Goal: Task Accomplishment & Management: Complete application form

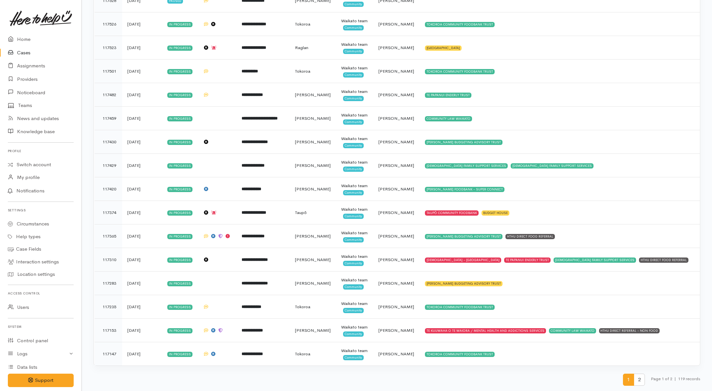
scroll to position [2118, 0]
click at [640, 380] on span "2" at bounding box center [638, 380] width 11 height 12
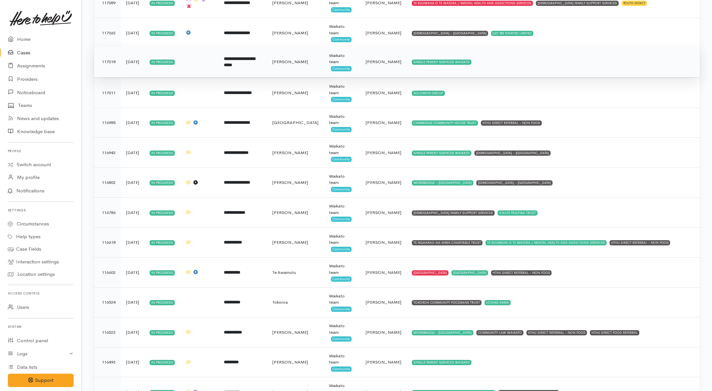
scroll to position [0, 0]
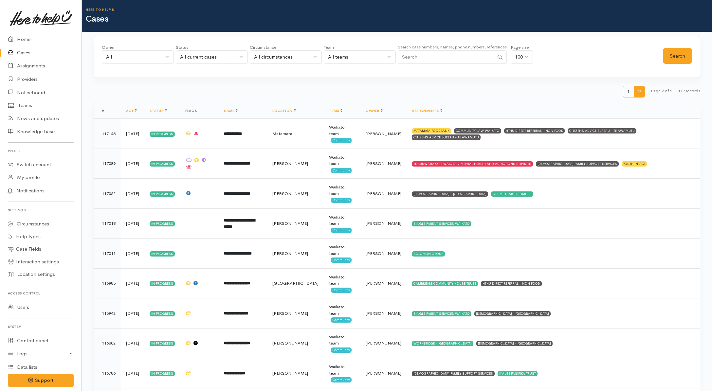
click at [623, 97] on span "1" at bounding box center [628, 92] width 11 height 12
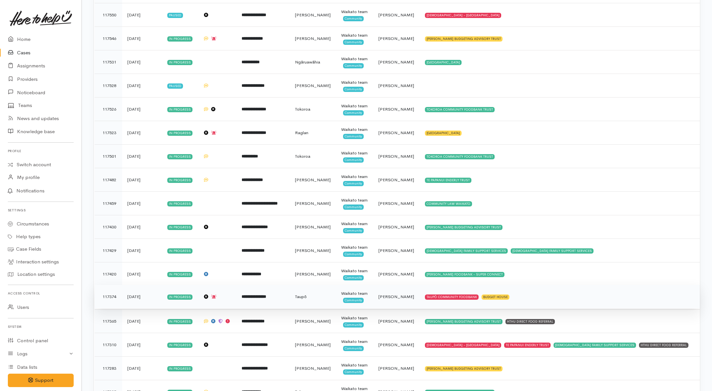
scroll to position [2118, 0]
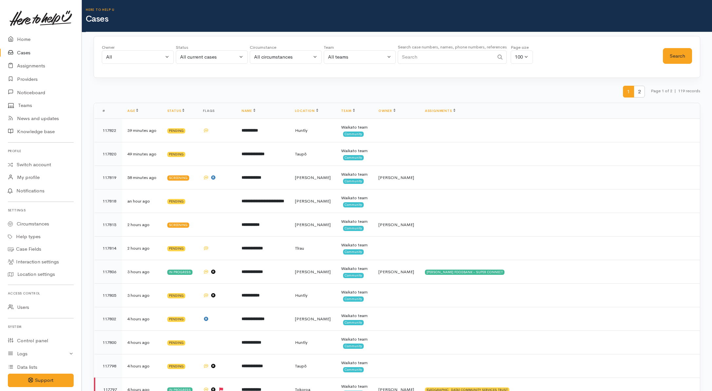
click at [417, 58] on input "Search" at bounding box center [445, 56] width 96 height 13
paste input "204427307."
type input "204427307."
click at [236, 57] on div "All current cases" at bounding box center [209, 57] width 58 height 8
drag, startPoint x: 187, startPoint y: 177, endPoint x: 391, endPoint y: 79, distance: 226.1
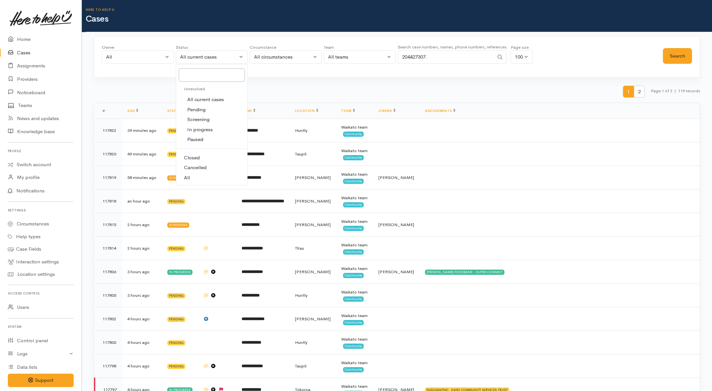
click at [199, 167] on ul "Unresolved All current cases Pending Screening In progress Paused Closed Cancel…" at bounding box center [211, 133] width 71 height 100
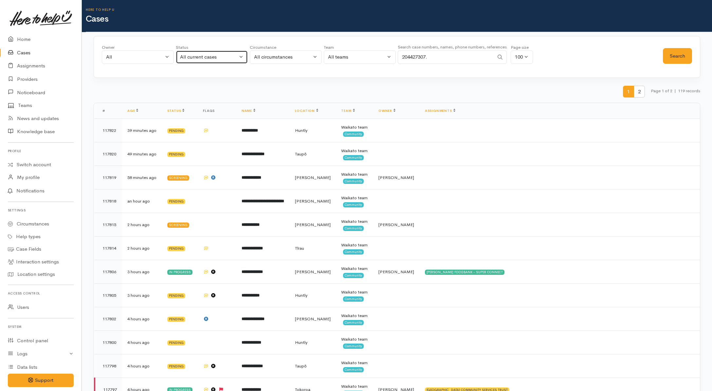
click at [220, 58] on div "All current cases" at bounding box center [209, 57] width 58 height 8
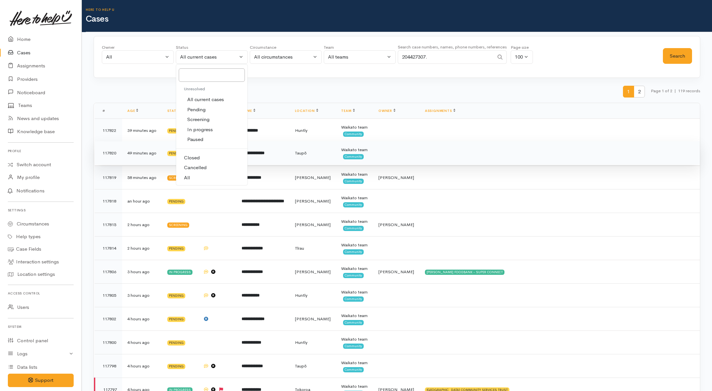
drag, startPoint x: 190, startPoint y: 179, endPoint x: 276, endPoint y: 162, distance: 87.6
click at [191, 179] on link "All" at bounding box center [211, 178] width 71 height 10
select select "All"
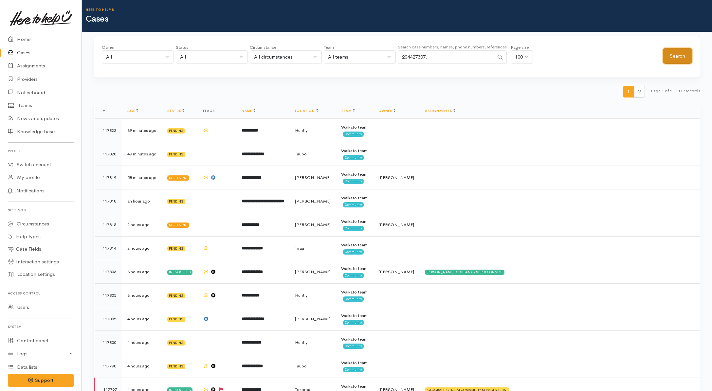
click at [676, 53] on button "Search" at bounding box center [676, 56] width 29 height 16
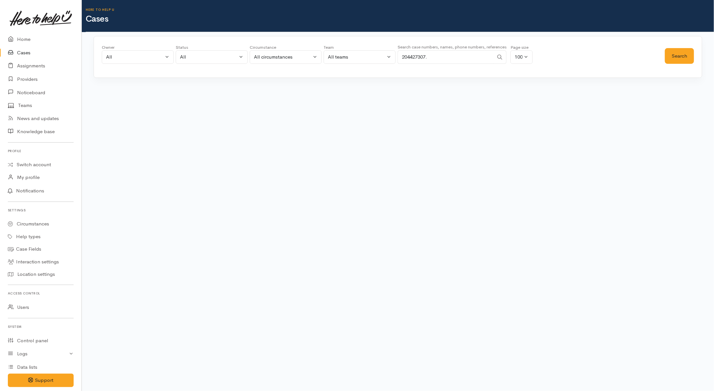
click at [470, 56] on input "204427307." at bounding box center [445, 56] width 96 height 13
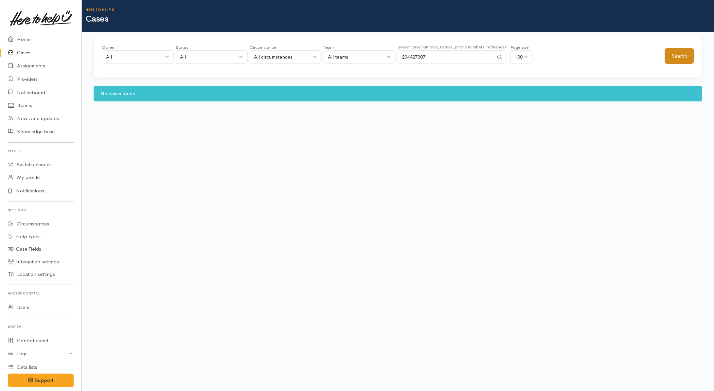
type input "204427307"
click at [681, 60] on button "Search" at bounding box center [679, 56] width 29 height 16
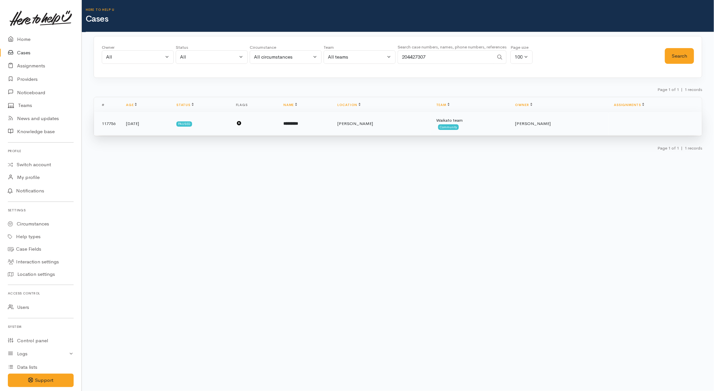
click at [323, 124] on td "*********" at bounding box center [305, 124] width 54 height 24
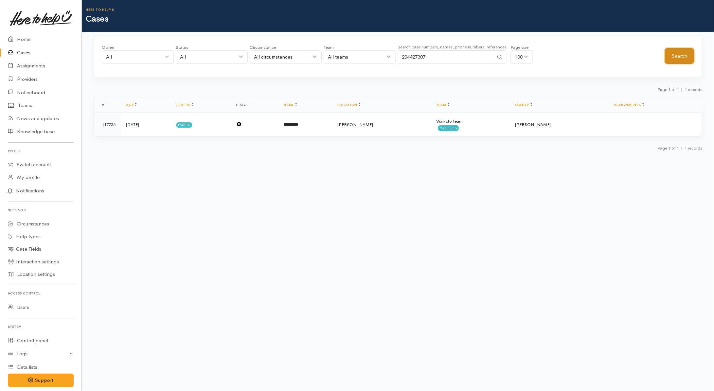
click at [683, 53] on button "Search" at bounding box center [679, 56] width 29 height 16
drag, startPoint x: 436, startPoint y: 58, endPoint x: 336, endPoint y: 59, distance: 100.4
click at [336, 59] on div "Owner All My cases Aandrea Murray ('Here to help u') Akash Prakash ('Here to he…" at bounding box center [383, 56] width 563 height 24
paste input "108682674."
click at [200, 54] on div "All" at bounding box center [209, 57] width 58 height 8
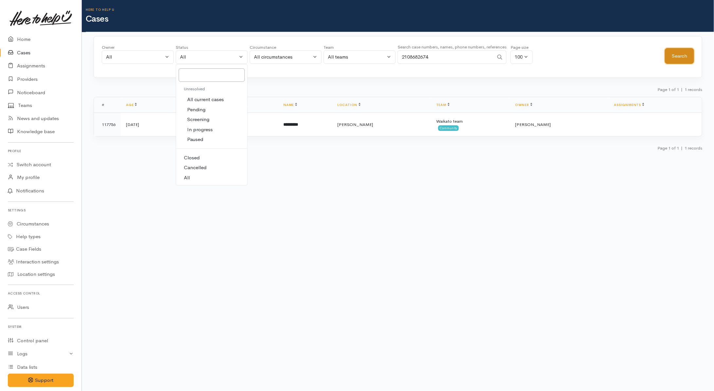
click at [677, 58] on button "Search" at bounding box center [679, 56] width 29 height 16
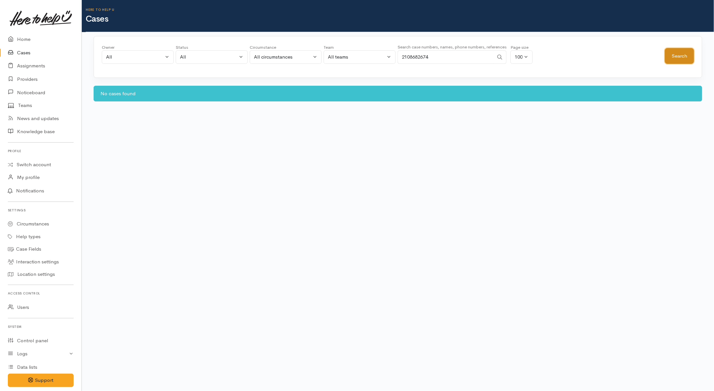
click at [673, 54] on button "Search" at bounding box center [679, 56] width 29 height 16
click at [682, 61] on button "Search" at bounding box center [679, 56] width 29 height 16
click at [25, 166] on link "Switch account" at bounding box center [40, 164] width 81 height 13
click at [36, 79] on link "Providers" at bounding box center [40, 79] width 81 height 13
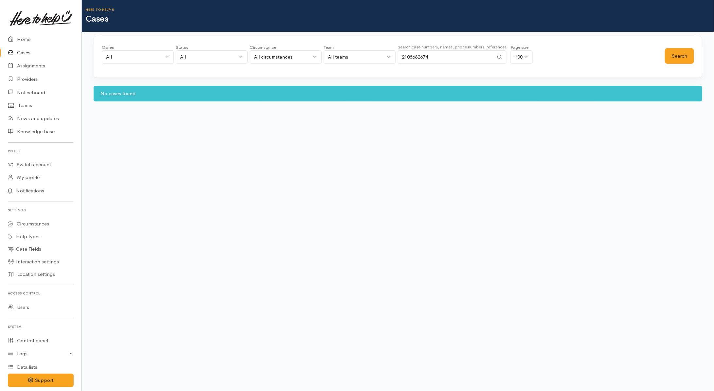
drag, startPoint x: 455, startPoint y: 58, endPoint x: 365, endPoint y: 57, distance: 90.6
click at [365, 57] on div "Owner All My cases Aandrea Murray ('Here to help u') Akash Prakash ('Here to he…" at bounding box center [383, 56] width 563 height 24
drag, startPoint x: 451, startPoint y: 57, endPoint x: 360, endPoint y: 60, distance: 91.6
click at [360, 60] on div "Owner All My cases Aandrea Murray ('Here to help u') Akash Prakash ('Here to he…" at bounding box center [383, 56] width 563 height 24
paste input "Margaret Wilkinson"
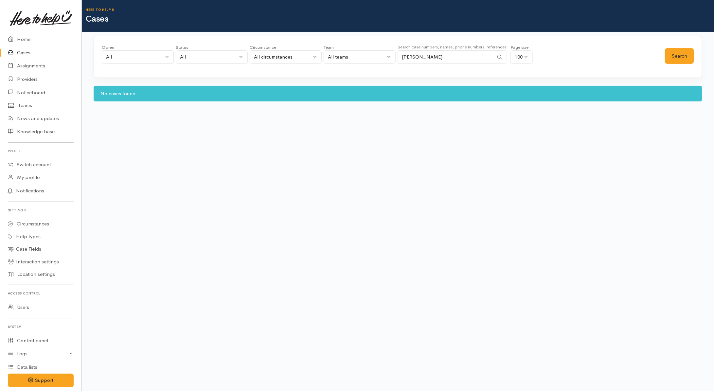
drag, startPoint x: 412, startPoint y: 59, endPoint x: 388, endPoint y: 56, distance: 23.7
click at [388, 56] on div "Owner All My cases Aandrea Murray ('Here to help u') Akash Prakash ('Here to he…" at bounding box center [383, 56] width 563 height 24
click at [684, 56] on button "Search" at bounding box center [679, 56] width 29 height 16
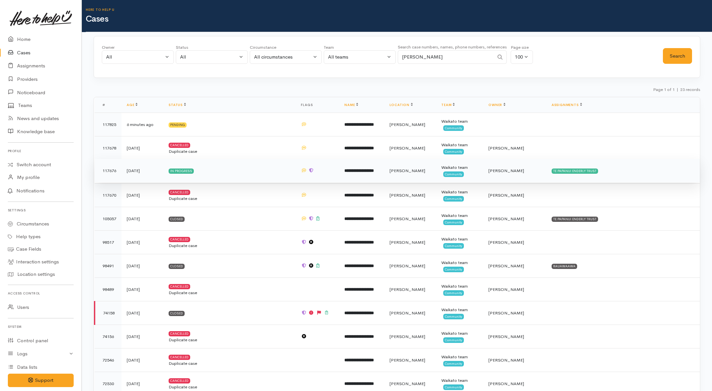
click at [247, 176] on td "In progress" at bounding box center [229, 171] width 132 height 24
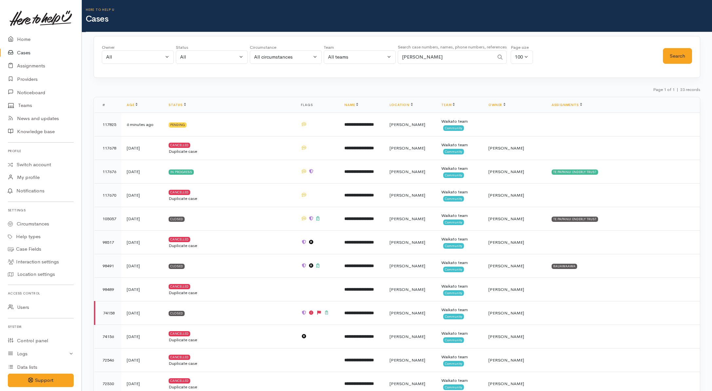
drag, startPoint x: 466, startPoint y: 58, endPoint x: 370, endPoint y: 67, distance: 96.0
click at [373, 66] on div "Owner All My cases Aandrea Murray ('Here to help u') Akash Prakash ('Here to he…" at bounding box center [382, 56] width 561 height 24
paste input "78710884."
click at [681, 57] on button "Search" at bounding box center [676, 56] width 29 height 16
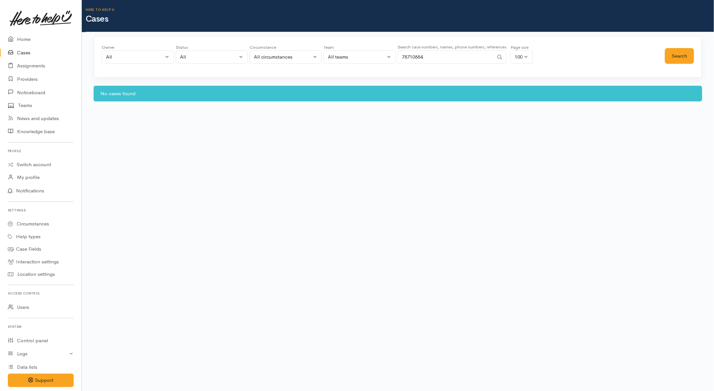
drag, startPoint x: 406, startPoint y: 58, endPoint x: 398, endPoint y: 56, distance: 7.8
click at [398, 57] on input "78710884" at bounding box center [445, 56] width 96 height 13
click at [681, 55] on button "Search" at bounding box center [679, 56] width 29 height 16
click at [32, 82] on link "Providers" at bounding box center [40, 79] width 81 height 13
drag, startPoint x: 460, startPoint y: 51, endPoint x: 384, endPoint y: 58, distance: 76.6
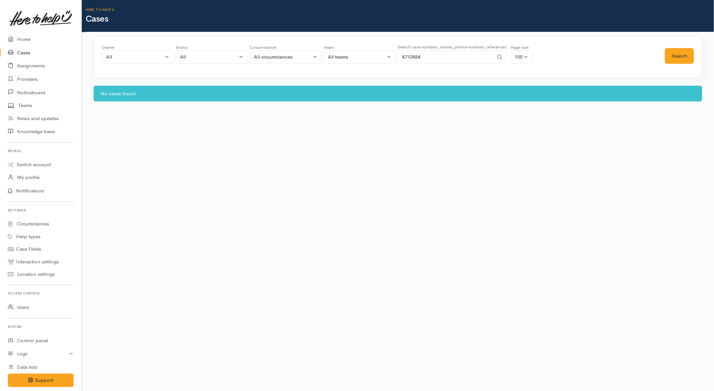
click at [384, 58] on div "Owner All My cases Aandrea Murray ('Here to help u') Akash Prakash ('Here to he…" at bounding box center [383, 56] width 563 height 24
paste input "2041839428."
type input "2041839428"
click at [674, 53] on button "Search" at bounding box center [679, 56] width 29 height 16
click at [673, 56] on button "Search" at bounding box center [679, 56] width 29 height 16
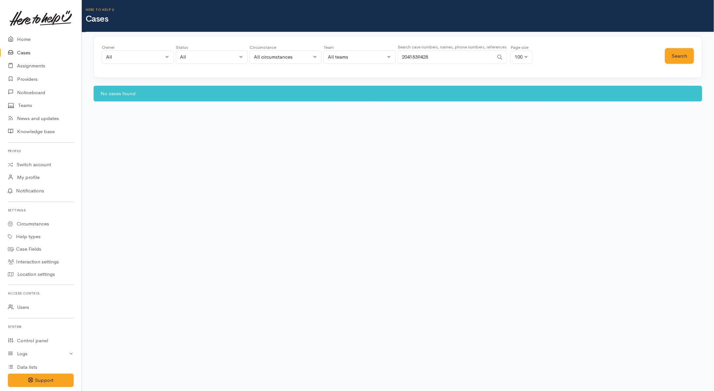
drag, startPoint x: 449, startPoint y: 56, endPoint x: 372, endPoint y: 50, distance: 77.5
click at [371, 56] on div "Owner All My cases Aandrea Murray ('Here to help u') Akash Prakash ('Here to he…" at bounding box center [383, 56] width 563 height 24
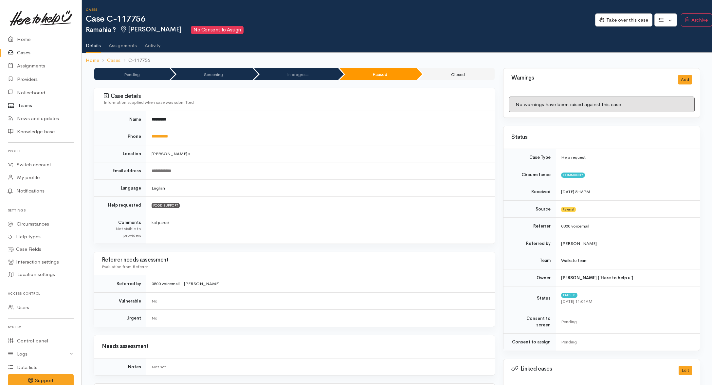
click at [36, 104] on link "Teams" at bounding box center [40, 105] width 81 height 13
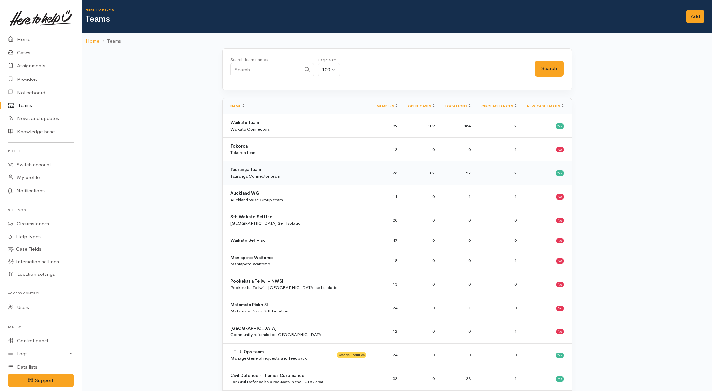
click at [276, 179] on div "Tauranga Connector team" at bounding box center [255, 176] width 50 height 7
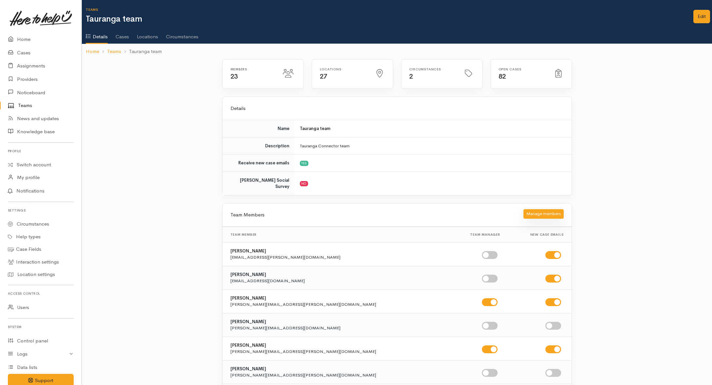
click at [535, 213] on div "Manage members" at bounding box center [543, 214] width 40 height 9
click at [527, 209] on button "Manage members" at bounding box center [543, 213] width 40 height 9
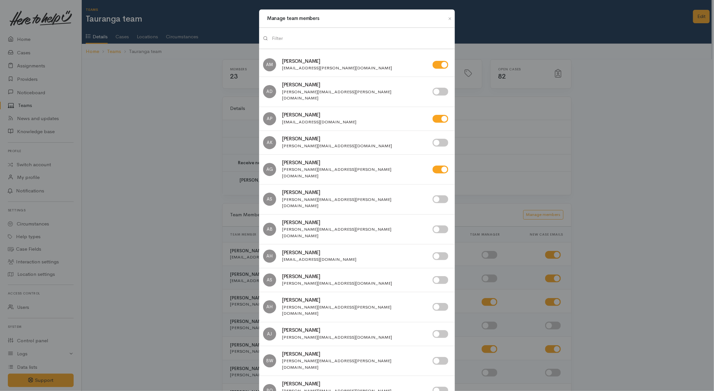
click at [316, 39] on input "search" at bounding box center [361, 38] width 179 height 13
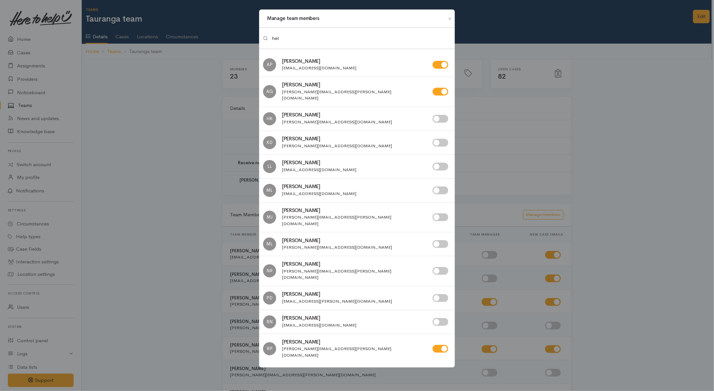
type input "hel"
drag, startPoint x: 445, startPoint y: 115, endPoint x: 434, endPoint y: 115, distance: 10.5
click at [445, 115] on input "checkbox" at bounding box center [440, 119] width 16 height 8
click at [439, 115] on input "checkbox" at bounding box center [440, 119] width 16 height 8
checkbox input "false"
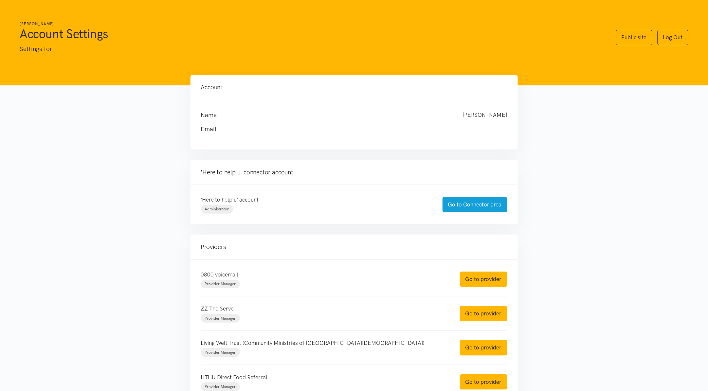
click at [347, 233] on div "Account Name Helena Kaufononga Email" at bounding box center [354, 278] width 340 height 406
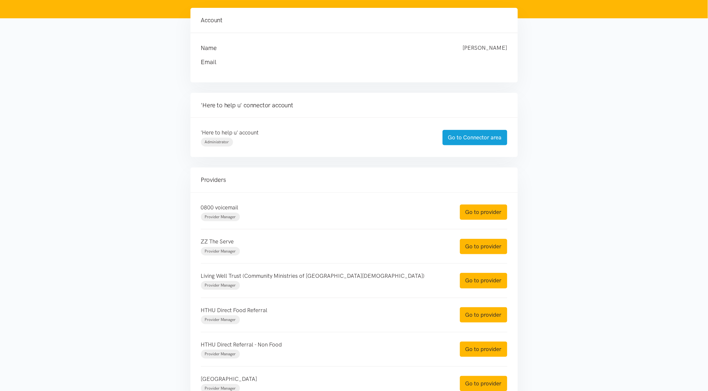
scroll to position [82, 0]
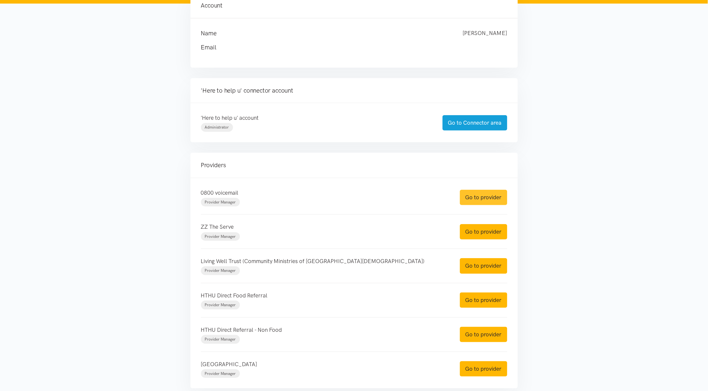
click at [491, 198] on link "Go to provider" at bounding box center [483, 197] width 47 height 15
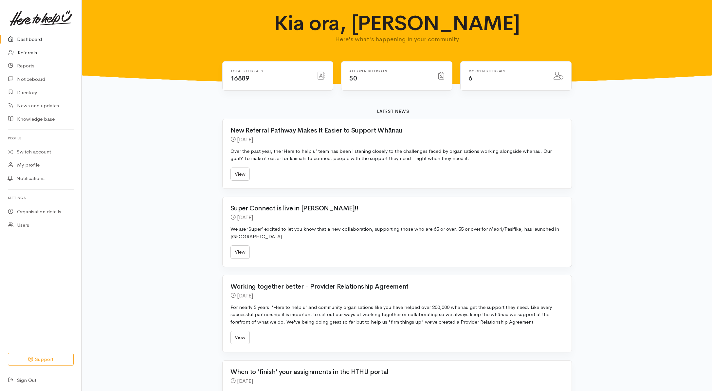
click at [32, 51] on link "Referrals" at bounding box center [40, 52] width 81 height 13
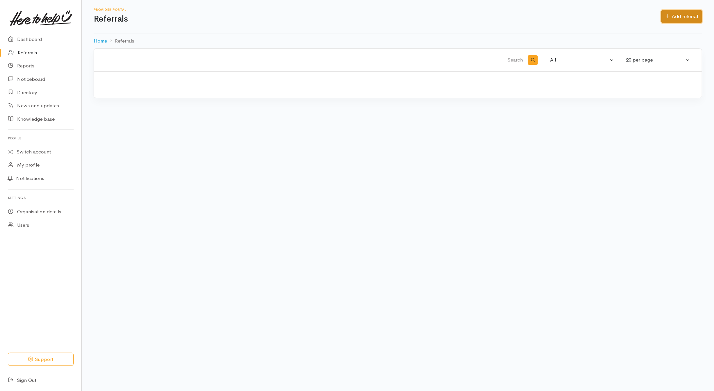
click at [684, 19] on link "Add referral" at bounding box center [681, 16] width 41 height 13
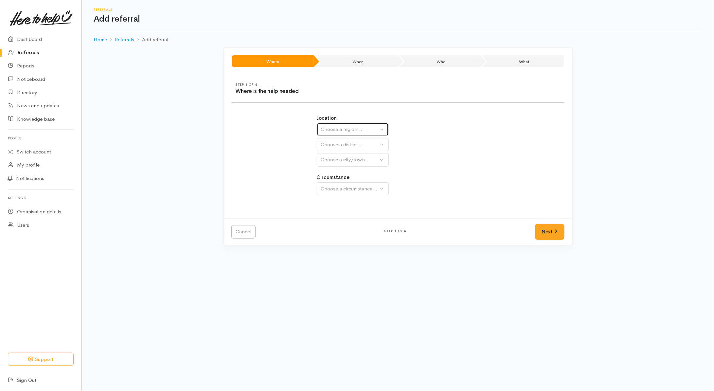
click at [352, 132] on div "Choose a region..." at bounding box center [350, 130] width 58 height 8
drag, startPoint x: 331, startPoint y: 171, endPoint x: 335, endPoint y: 156, distance: 15.4
click at [331, 171] on span "Waikato" at bounding box center [351, 171] width 52 height 8
select select "3"
select select
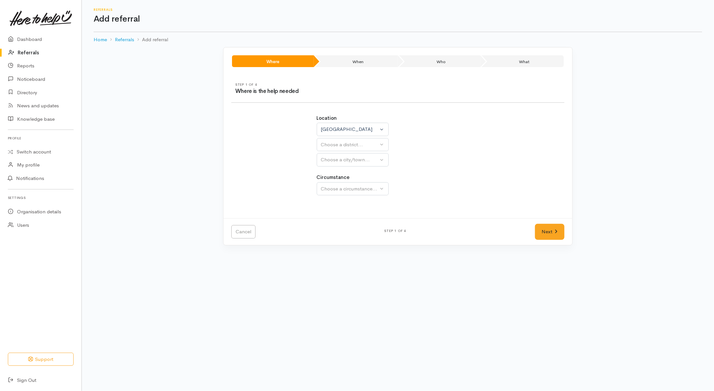
select select
click at [336, 149] on button "Choose a district..." at bounding box center [370, 144] width 106 height 13
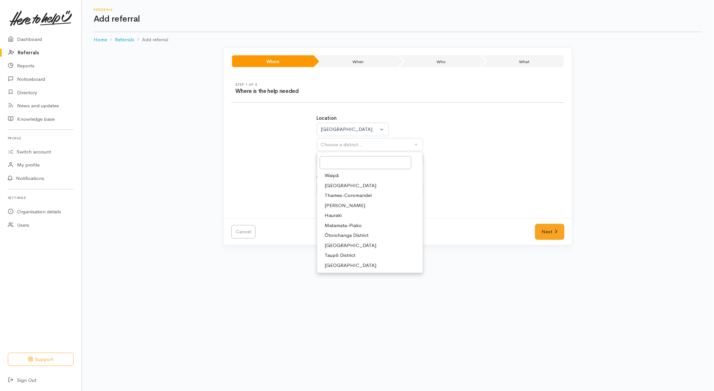
click at [334, 204] on span "[PERSON_NAME]" at bounding box center [345, 206] width 41 height 8
select select "4"
select select
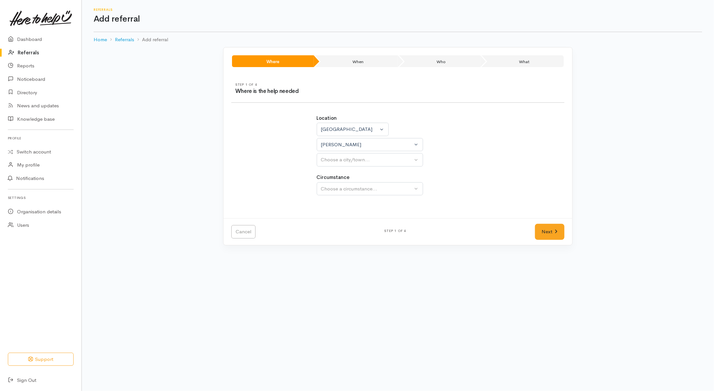
drag, startPoint x: 551, startPoint y: 117, endPoint x: 547, endPoint y: 118, distance: 4.4
click at [551, 117] on div "Location Auckland Waikato Bay of Plenty Waikato Auckland Waikato Bay of Plenty …" at bounding box center [397, 159] width 341 height 104
click at [337, 162] on div "Choose a city/town..." at bounding box center [367, 160] width 92 height 8
click at [341, 193] on span "[PERSON_NAME]" at bounding box center [345, 191] width 41 height 8
select select "1"
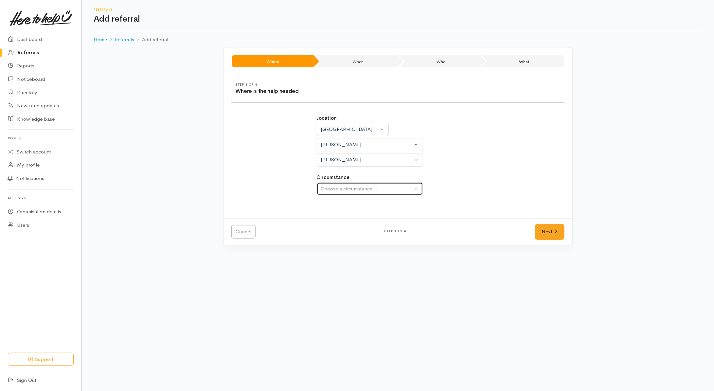
click at [341, 190] on div "Choose a circumstance..." at bounding box center [367, 189] width 92 height 8
click at [336, 219] on span "Community" at bounding box center [337, 220] width 25 height 8
select select "2"
click at [558, 231] on link "Next" at bounding box center [549, 232] width 29 height 16
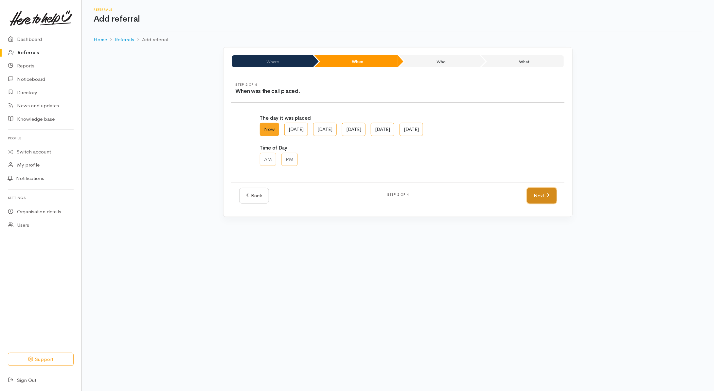
click at [545, 195] on link "Next" at bounding box center [541, 196] width 29 height 16
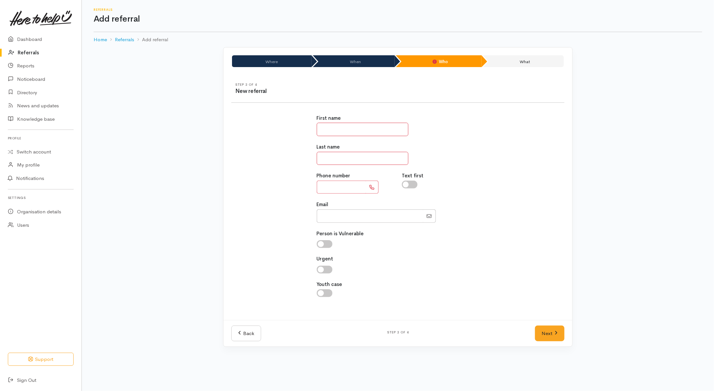
click at [347, 183] on input "text" at bounding box center [341, 187] width 49 height 13
type input "**********"
click at [339, 124] on input "text" at bounding box center [363, 129] width 92 height 13
type input "******"
type input "*******"
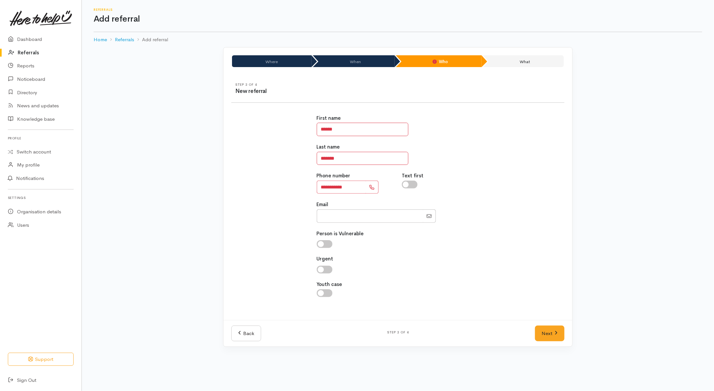
click at [413, 186] on input "checkbox" at bounding box center [410, 185] width 16 height 8
checkbox input "true"
click at [544, 332] on link "Next" at bounding box center [549, 333] width 29 height 16
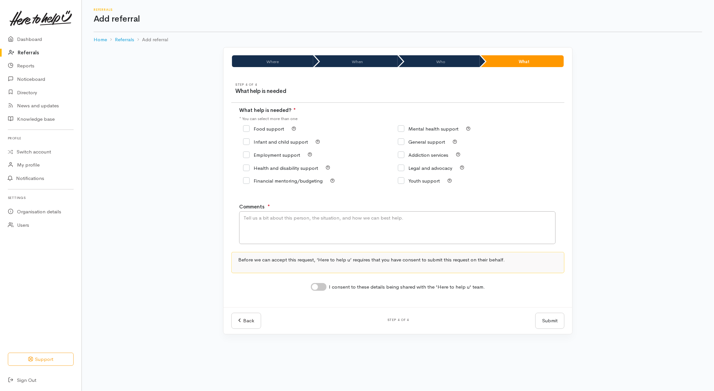
click at [252, 128] on input "Food support" at bounding box center [263, 128] width 41 height 5
checkbox input "true"
click at [281, 226] on textarea "Comments" at bounding box center [397, 227] width 316 height 33
type textarea "Need kai ---PLEASE"
click at [267, 129] on input "Food support" at bounding box center [263, 128] width 41 height 5
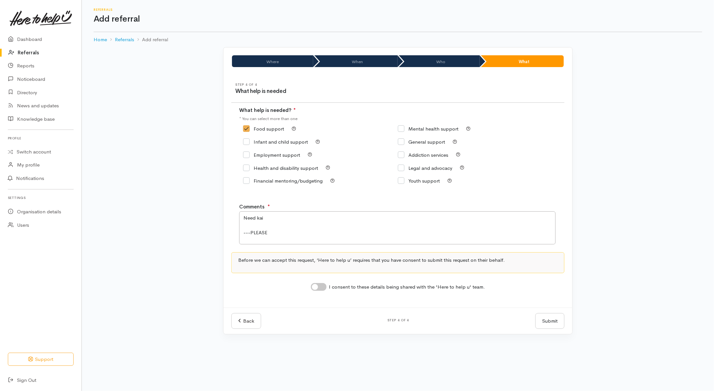
checkbox input "false"
click at [420, 143] on input "General support" at bounding box center [421, 141] width 47 height 5
checkbox input "true"
drag, startPoint x: 273, startPoint y: 223, endPoint x: 244, endPoint y: 209, distance: 32.4
click at [237, 219] on div "Step 4 of 4 What help is needed What help is needed? ● * You can select more th…" at bounding box center [397, 191] width 349 height 233
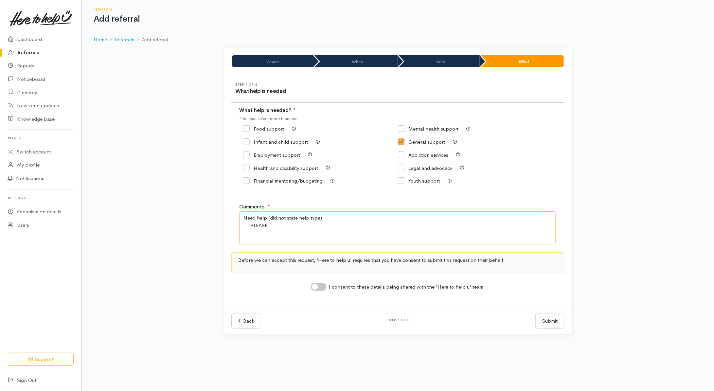
click at [318, 231] on textarea "Need help (did not state help type) ---PLEASE" at bounding box center [397, 227] width 316 height 33
click at [29, 66] on link "Reports" at bounding box center [40, 65] width 81 height 13
click at [305, 226] on textarea "Need help (did not state help type) ---PLEASE" at bounding box center [397, 227] width 316 height 33
click at [352, 221] on textarea "Need help (did not state help type) ---PLEASE edit correct name--" at bounding box center [397, 227] width 316 height 33
type textarea "Need help (did not state help type) ---PLEASE edit correct name--"
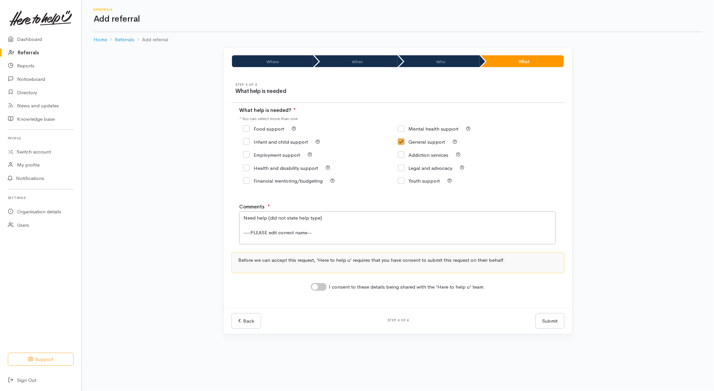
click at [317, 295] on div "Step 4 of 4 What help is needed What help is needed? ● * You can select more th…" at bounding box center [397, 191] width 349 height 233
click at [321, 290] on input "I consent to these details being shared with the 'Here to help u' team." at bounding box center [319, 287] width 16 height 8
checkbox input "true"
click at [558, 320] on button "Submit" at bounding box center [549, 321] width 29 height 16
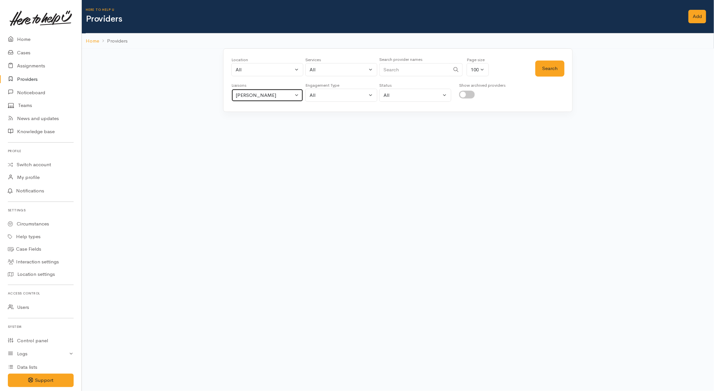
click at [273, 93] on div "[PERSON_NAME]" at bounding box center [265, 96] width 58 height 8
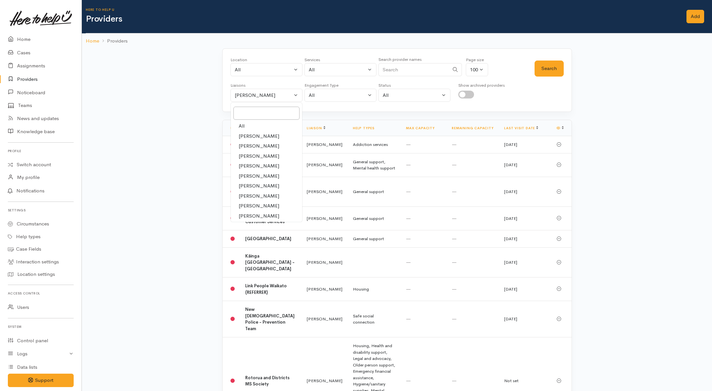
drag, startPoint x: 251, startPoint y: 125, endPoint x: 257, endPoint y: 123, distance: 6.3
click at [254, 125] on link "All" at bounding box center [266, 126] width 71 height 10
select select "null"
click at [414, 67] on input "Search" at bounding box center [413, 69] width 71 height 13
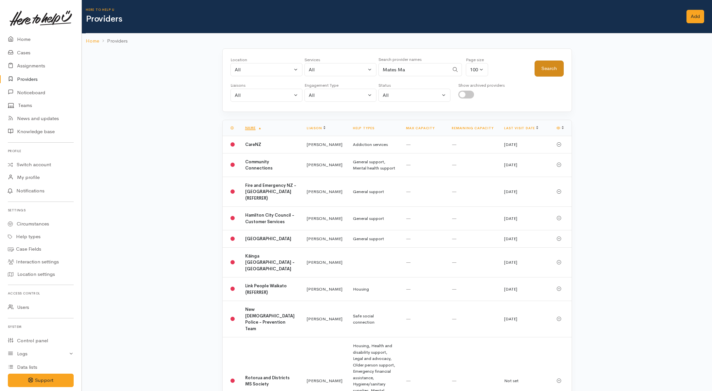
type input "Mates Ma"
click at [548, 66] on button "Search" at bounding box center [548, 69] width 29 height 16
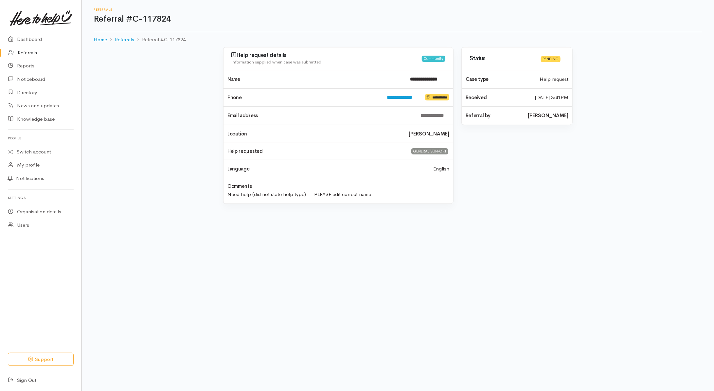
click at [30, 47] on link "Referrals" at bounding box center [40, 52] width 81 height 13
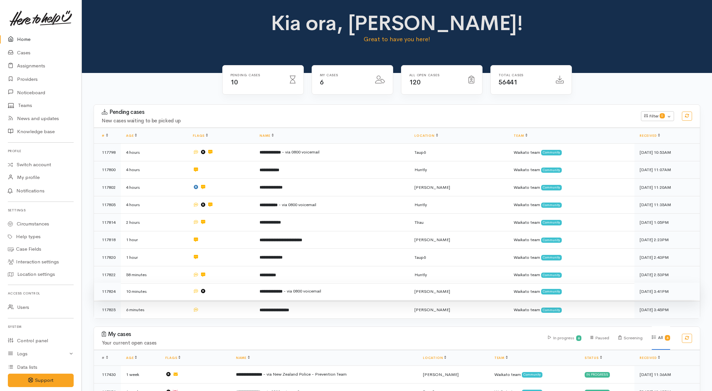
click at [225, 296] on td at bounding box center [220, 292] width 67 height 18
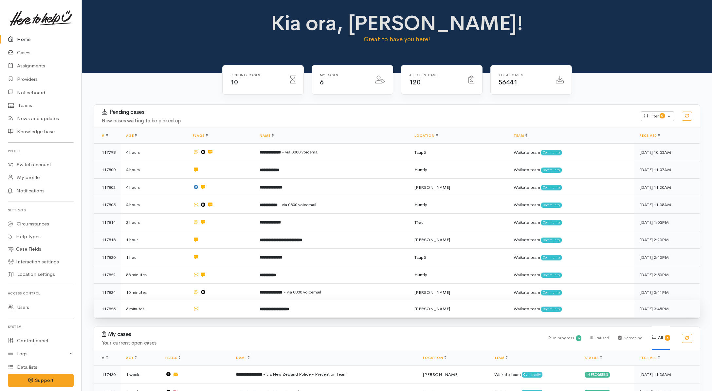
click at [225, 309] on td at bounding box center [220, 308] width 67 height 17
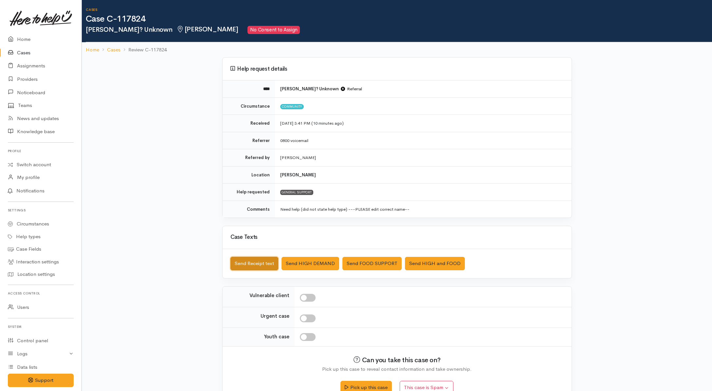
click at [263, 267] on button "Send Receipt text" at bounding box center [254, 263] width 48 height 13
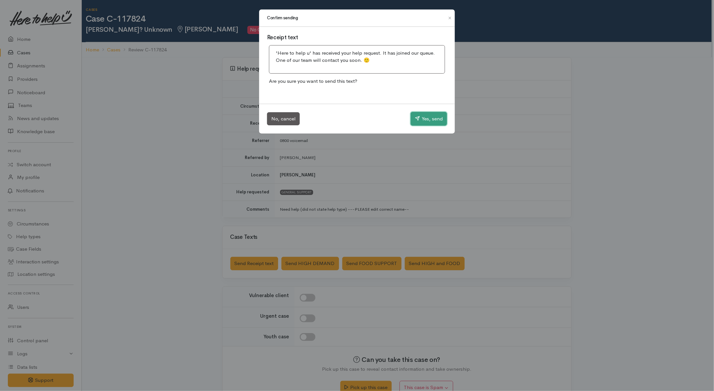
click at [425, 118] on button "Yes, send" at bounding box center [429, 119] width 36 height 14
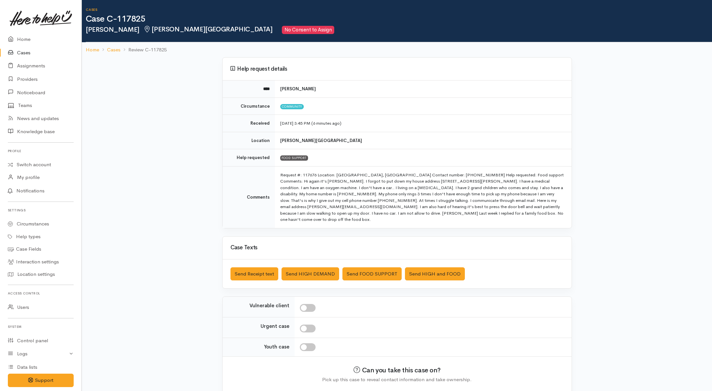
drag, startPoint x: 331, startPoint y: 92, endPoint x: 274, endPoint y: 90, distance: 57.0
click at [274, 90] on tr "**** Margaret Wilkinson" at bounding box center [396, 88] width 349 height 17
copy tr "[PERSON_NAME]"
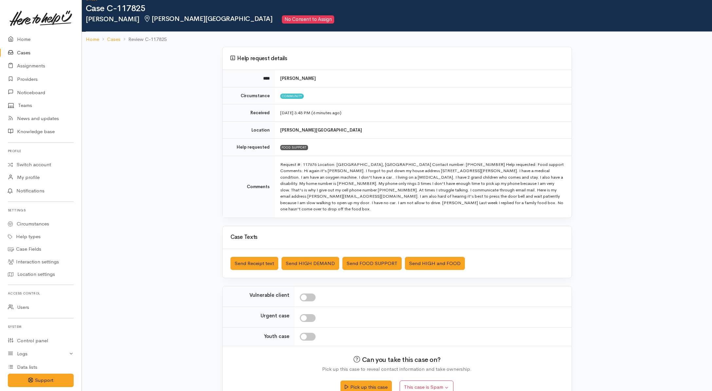
scroll to position [20, 0]
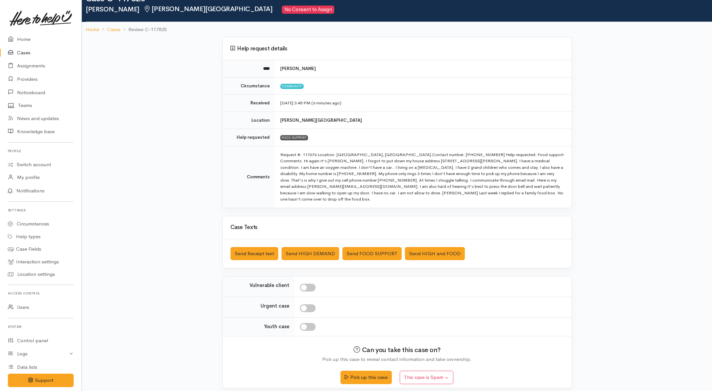
click at [357, 379] on div "Pick up this case This case is Spam Yes, cancel this case as spam" at bounding box center [396, 374] width 333 height 23
click at [356, 375] on button "Pick up this case" at bounding box center [365, 376] width 51 height 13
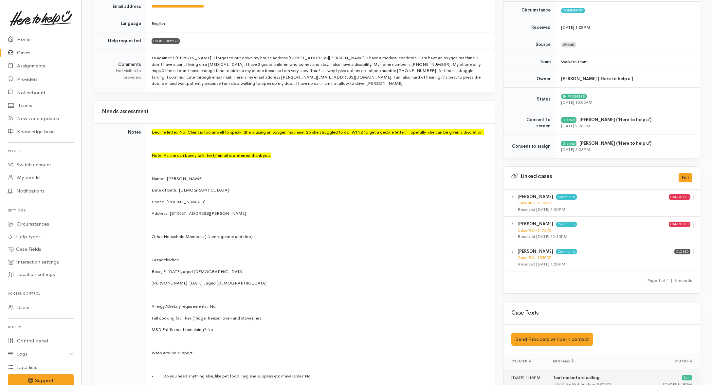
scroll to position [327, 0]
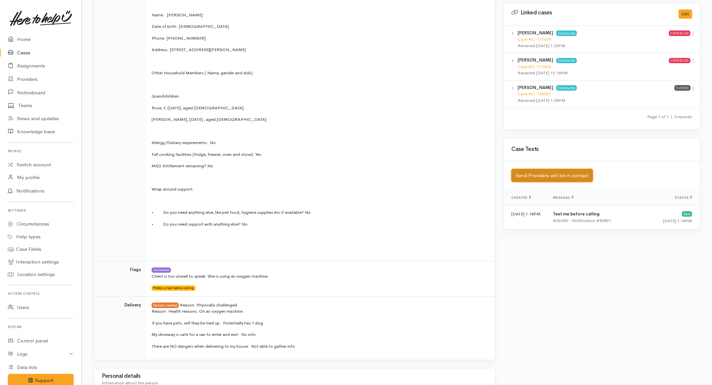
click at [545, 177] on button "Send Providers will be in contact" at bounding box center [551, 175] width 81 height 13
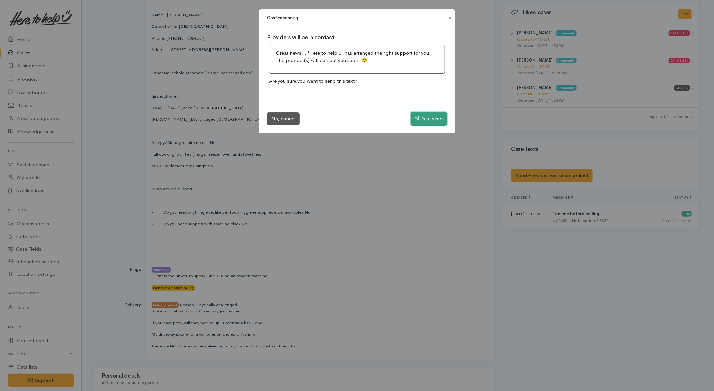
click at [426, 119] on button "Yes, send" at bounding box center [429, 119] width 36 height 14
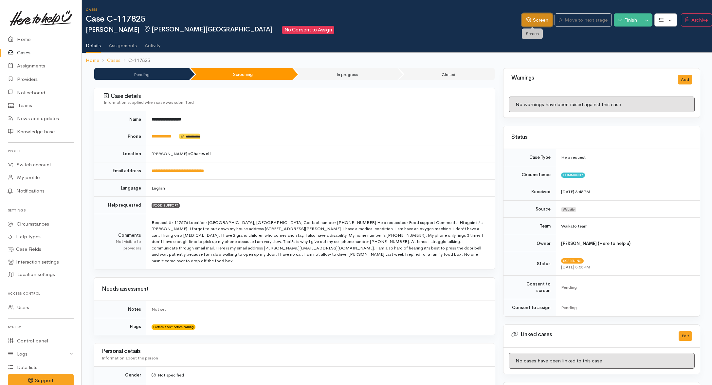
click at [539, 21] on link "Screen" at bounding box center [536, 19] width 31 height 13
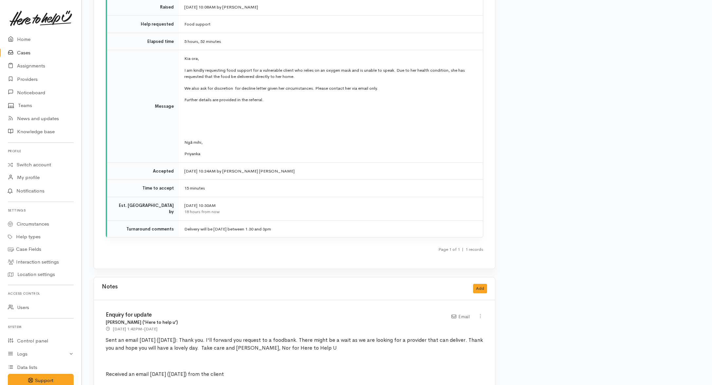
scroll to position [1063, 0]
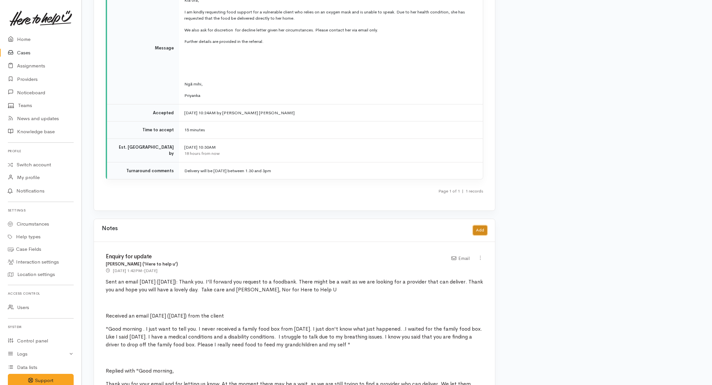
click at [481, 233] on button "Add" at bounding box center [480, 229] width 14 height 9
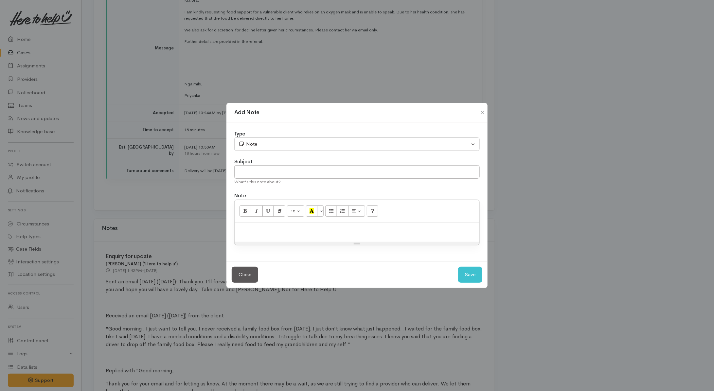
click at [287, 230] on p at bounding box center [357, 230] width 238 height 8
click at [275, 229] on p at bounding box center [357, 230] width 238 height 8
click at [361, 229] on p "Received voice message from" at bounding box center [357, 230] width 238 height 8
drag, startPoint x: 342, startPoint y: 232, endPoint x: 223, endPoint y: 227, distance: 118.9
click at [223, 227] on div "Add Note Type Correspondence Discussion Email Note Phone call SMS text message …" at bounding box center [357, 195] width 714 height 391
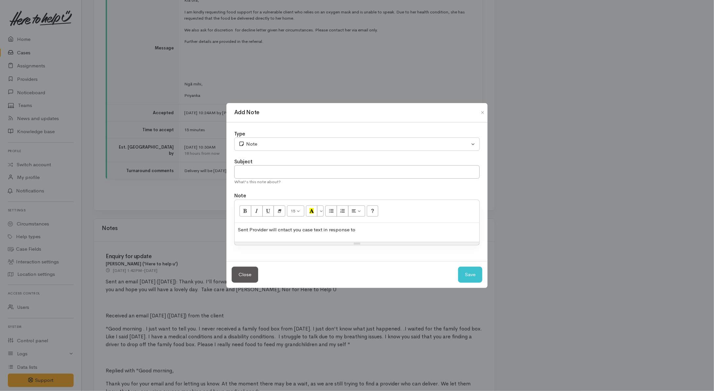
drag, startPoint x: 249, startPoint y: 229, endPoint x: 264, endPoint y: 232, distance: 15.3
click at [250, 229] on p "Sent Provider will cntact you case text in response to" at bounding box center [357, 230] width 238 height 8
click at [303, 228] on p "Sent "Provider will cntact you case text in response to" at bounding box center [357, 230] width 238 height 8
click at [400, 227] on p "Sent "Provider will cntact you" case text in response to" at bounding box center [357, 230] width 238 height 8
click at [464, 233] on div "Sent "Provider will cntact you" case text in response to a duplicate request MW…" at bounding box center [357, 232] width 245 height 19
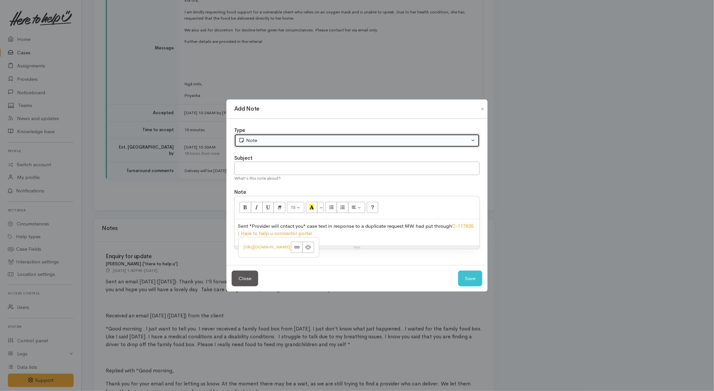
click at [267, 141] on div "Note" at bounding box center [353, 141] width 231 height 8
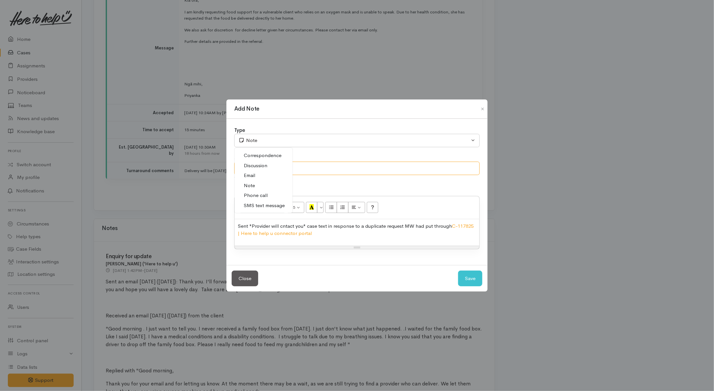
click at [353, 166] on input "text" at bounding box center [356, 168] width 245 height 13
click at [475, 276] on button "Save" at bounding box center [470, 279] width 24 height 16
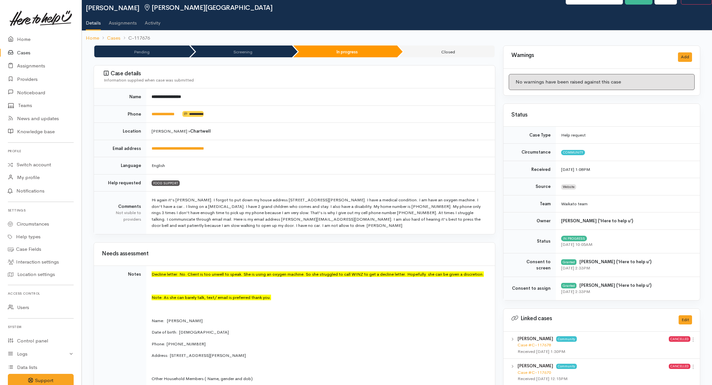
scroll to position [0, 0]
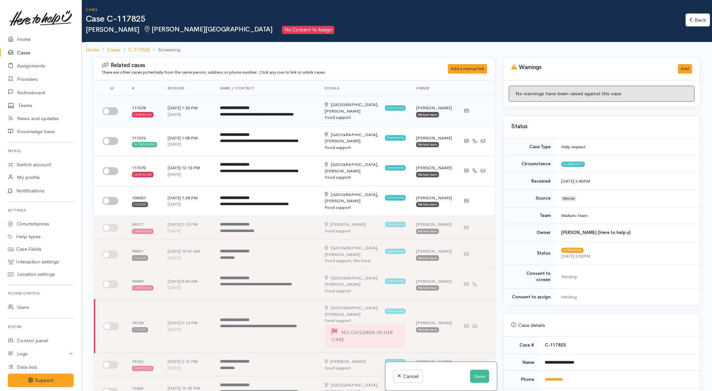
drag, startPoint x: 112, startPoint y: 108, endPoint x: 111, endPoint y: 127, distance: 19.0
click at [113, 108] on input "checkbox" at bounding box center [110, 111] width 16 height 8
checkbox input "true"
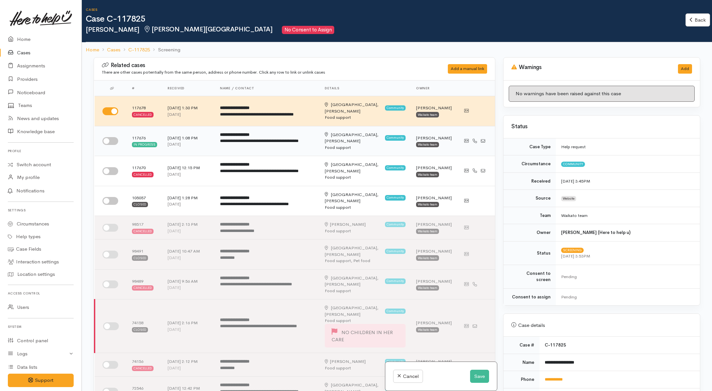
click at [108, 137] on input "checkbox" at bounding box center [110, 141] width 16 height 8
checkbox input "true"
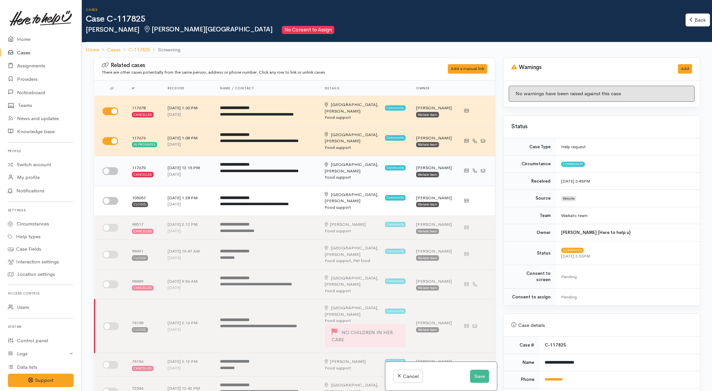
drag, startPoint x: 116, startPoint y: 163, endPoint x: 116, endPoint y: 169, distance: 6.9
click at [116, 167] on input "checkbox" at bounding box center [110, 171] width 16 height 8
checkbox input "true"
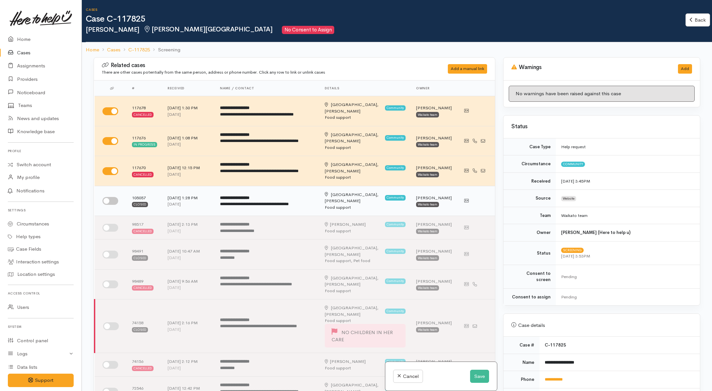
drag, startPoint x: 114, startPoint y: 191, endPoint x: 132, endPoint y: 202, distance: 21.2
click at [114, 197] on input "checkbox" at bounding box center [110, 201] width 16 height 8
checkbox input "true"
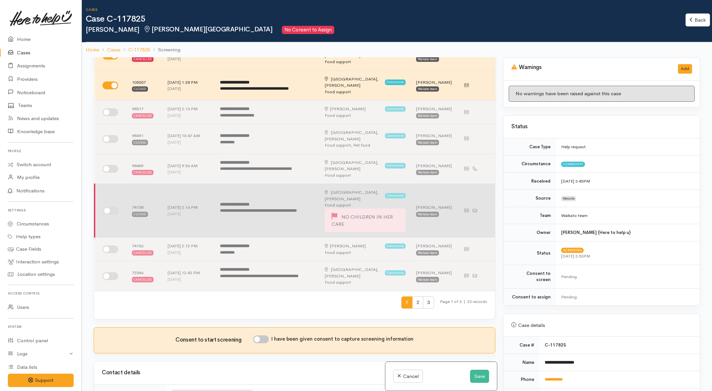
scroll to position [41, 0]
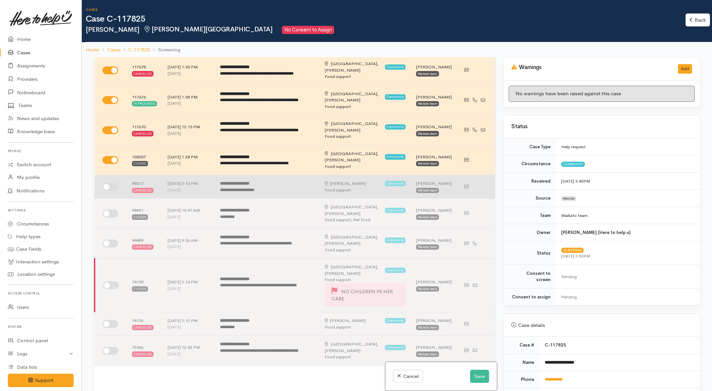
click at [110, 183] on input "checkbox" at bounding box center [110, 187] width 16 height 8
checkbox input "true"
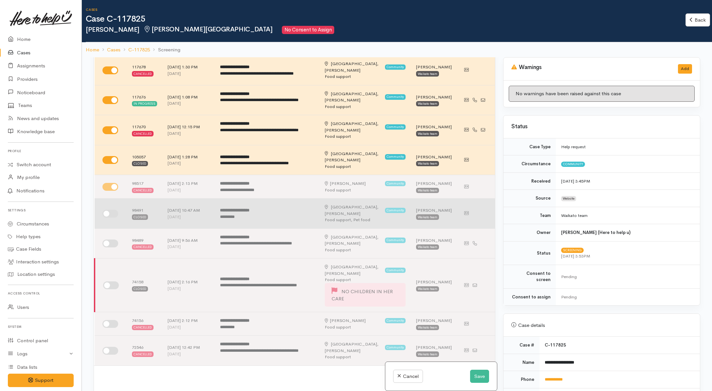
click at [115, 210] on input "checkbox" at bounding box center [110, 214] width 16 height 8
checkbox input "true"
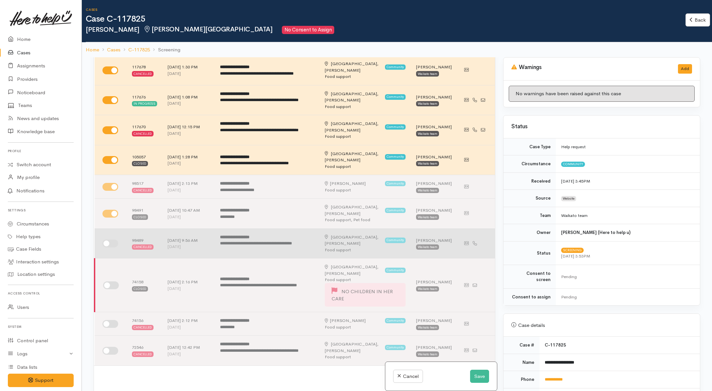
drag, startPoint x: 112, startPoint y: 222, endPoint x: 112, endPoint y: 236, distance: 13.4
click at [112, 239] on input "checkbox" at bounding box center [110, 243] width 16 height 8
checkbox input "true"
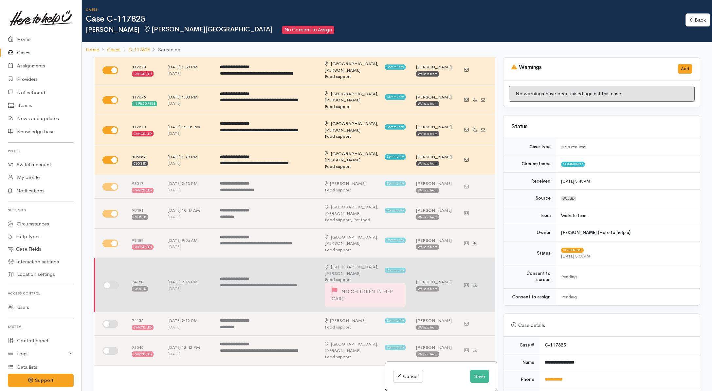
click at [107, 281] on input "checkbox" at bounding box center [111, 285] width 16 height 8
checkbox input "true"
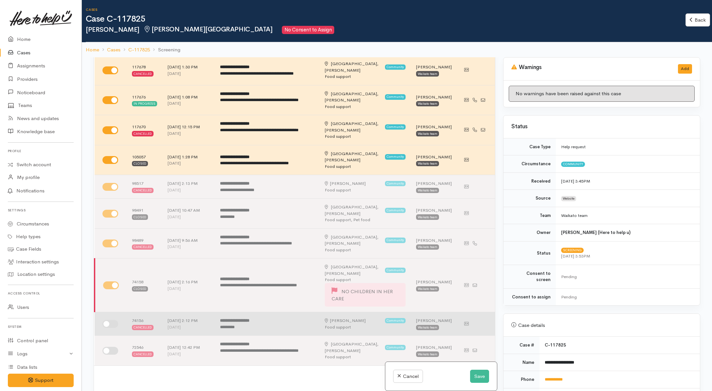
click at [112, 320] on input "checkbox" at bounding box center [110, 324] width 16 height 8
checkbox input "true"
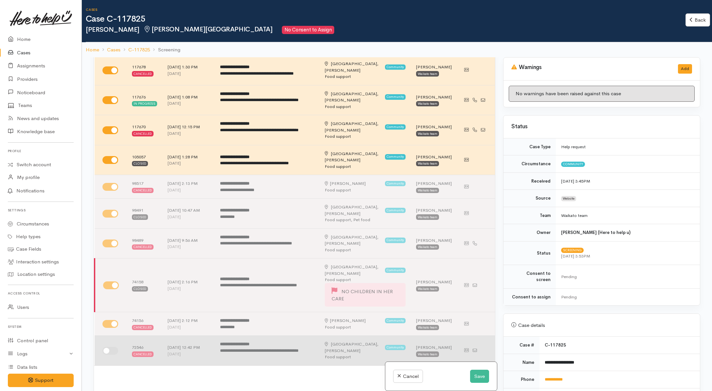
click at [110, 347] on input "checkbox" at bounding box center [110, 351] width 16 height 8
checkbox input "true"
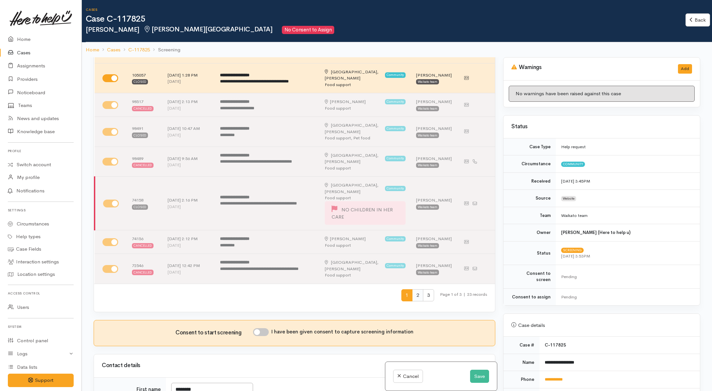
click at [414, 289] on span "2" at bounding box center [417, 295] width 11 height 12
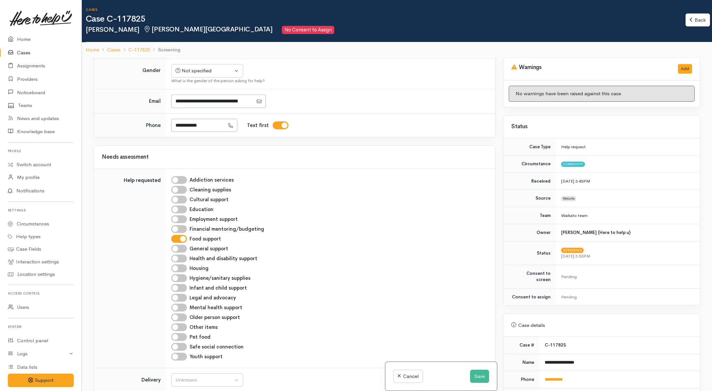
scroll to position [123, 0]
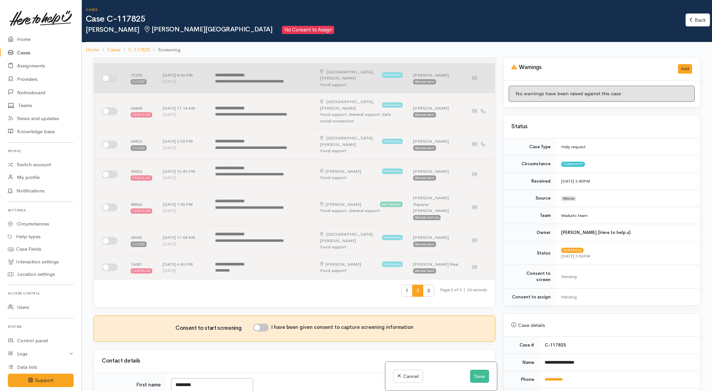
click at [109, 75] on input "checkbox" at bounding box center [110, 78] width 16 height 8
checkbox input "true"
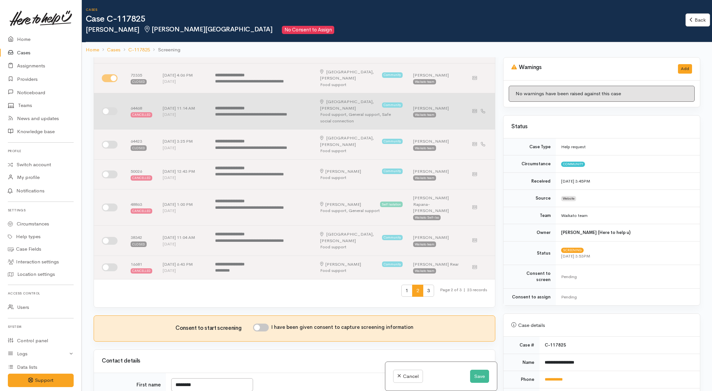
click at [112, 107] on input "checkbox" at bounding box center [110, 111] width 16 height 8
checkbox input "true"
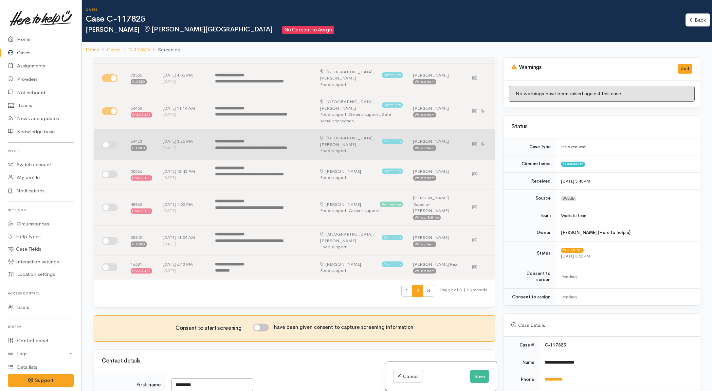
drag, startPoint x: 111, startPoint y: 131, endPoint x: 114, endPoint y: 152, distance: 21.5
click at [111, 141] on input "checkbox" at bounding box center [110, 145] width 16 height 8
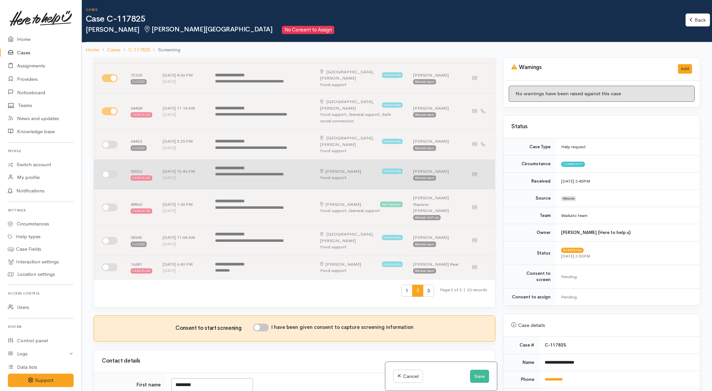
checkbox input "true"
drag, startPoint x: 114, startPoint y: 154, endPoint x: 114, endPoint y: 164, distance: 10.2
click at [114, 170] on input "checkbox" at bounding box center [110, 174] width 16 height 8
checkbox input "true"
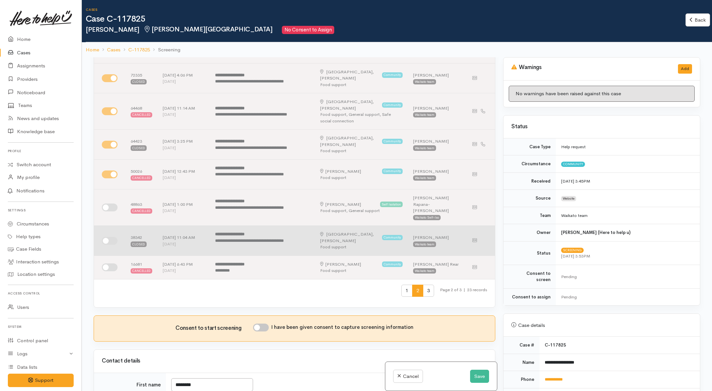
drag, startPoint x: 110, startPoint y: 187, endPoint x: 110, endPoint y: 205, distance: 18.3
click at [110, 203] on input "checkbox" at bounding box center [110, 207] width 16 height 8
checkbox input "true"
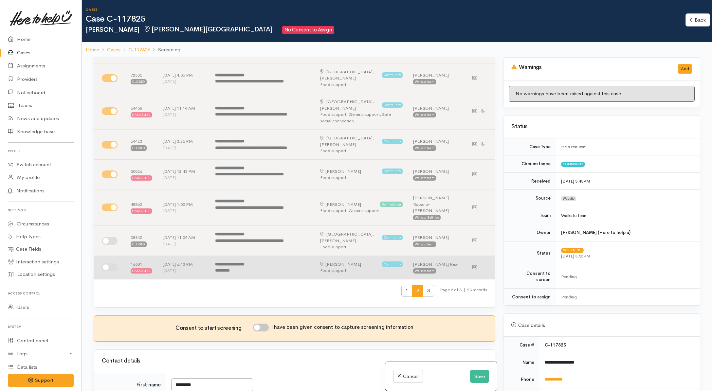
drag, startPoint x: 107, startPoint y: 219, endPoint x: 108, endPoint y: 243, distance: 24.3
click at [107, 237] on input "checkbox" at bounding box center [110, 241] width 16 height 8
checkbox input "true"
click at [107, 255] on td at bounding box center [109, 267] width 31 height 24
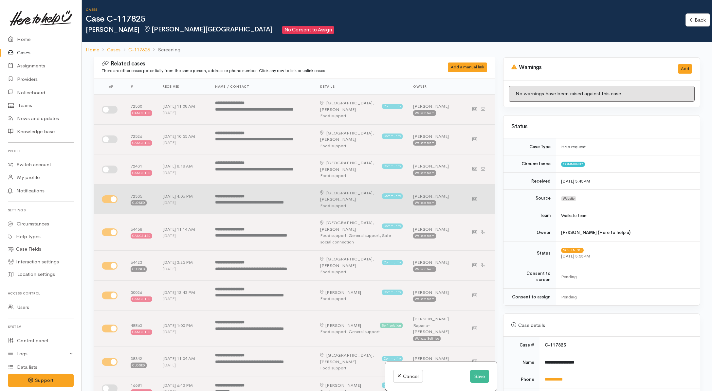
scroll to position [0, 0]
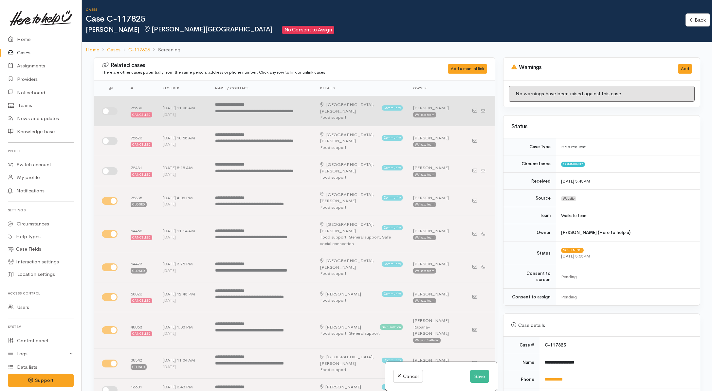
click at [109, 111] on input "checkbox" at bounding box center [110, 111] width 16 height 8
checkbox input "true"
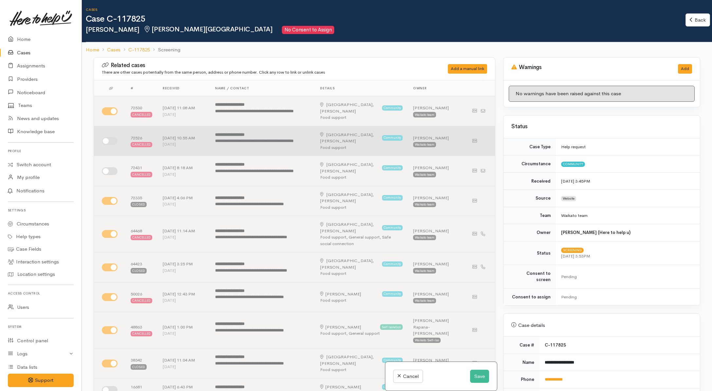
click at [112, 142] on input "checkbox" at bounding box center [110, 141] width 16 height 8
checkbox input "true"
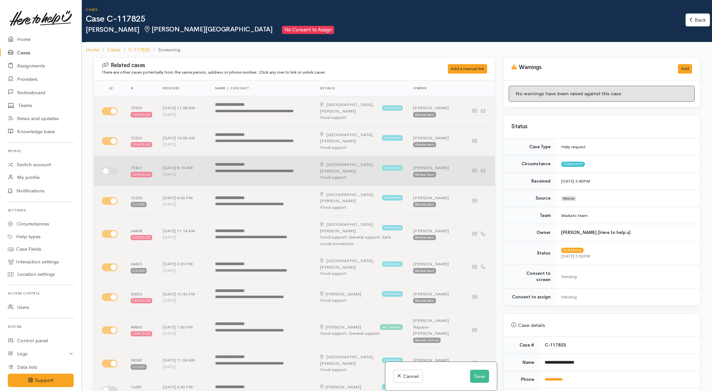
click at [109, 174] on input "checkbox" at bounding box center [110, 171] width 16 height 8
checkbox input "true"
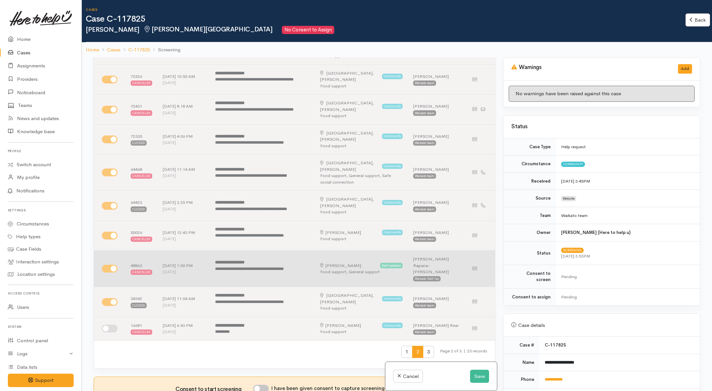
scroll to position [123, 0]
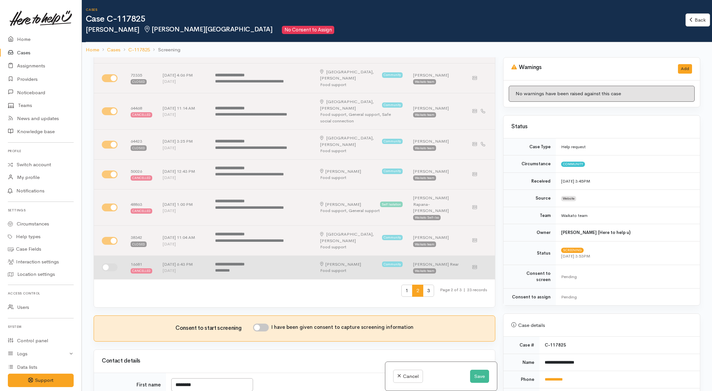
click at [108, 263] on input "checkbox" at bounding box center [110, 267] width 16 height 8
checkbox input "true"
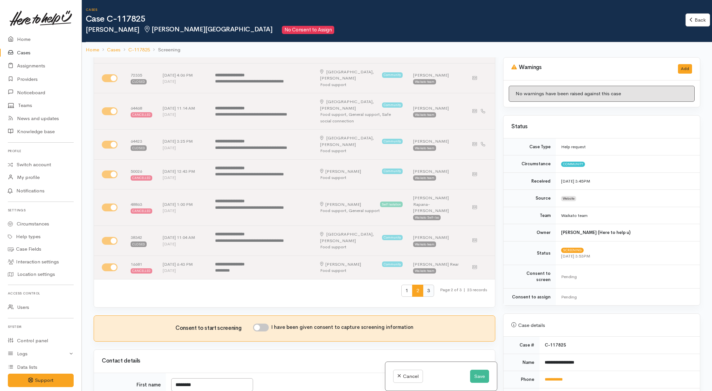
click at [424, 285] on span "3" at bounding box center [428, 291] width 11 height 12
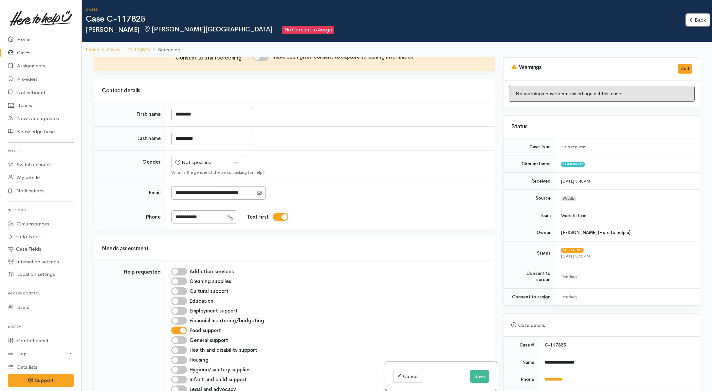
scroll to position [0, 0]
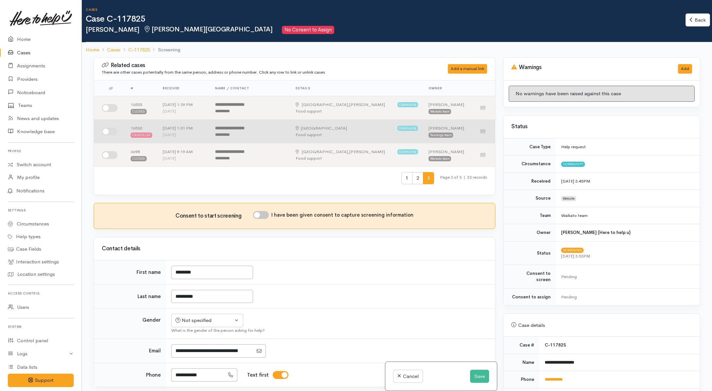
drag, startPoint x: 112, startPoint y: 106, endPoint x: 115, endPoint y: 122, distance: 16.3
click at [112, 106] on input "checkbox" at bounding box center [110, 108] width 16 height 8
checkbox input "true"
click at [112, 132] on input "checkbox" at bounding box center [110, 132] width 16 height 8
checkbox input "true"
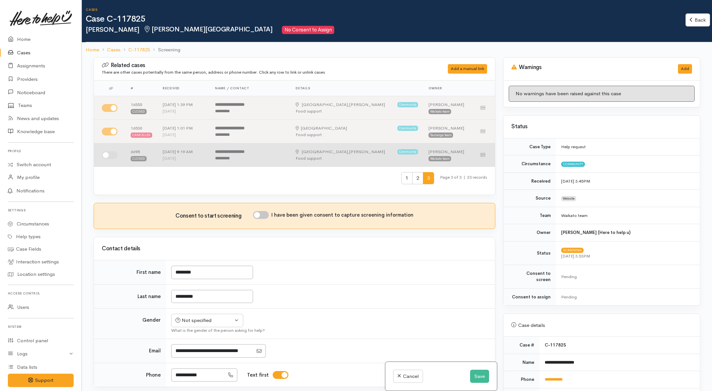
click at [113, 151] on input "checkbox" at bounding box center [110, 155] width 16 height 8
checkbox input "true"
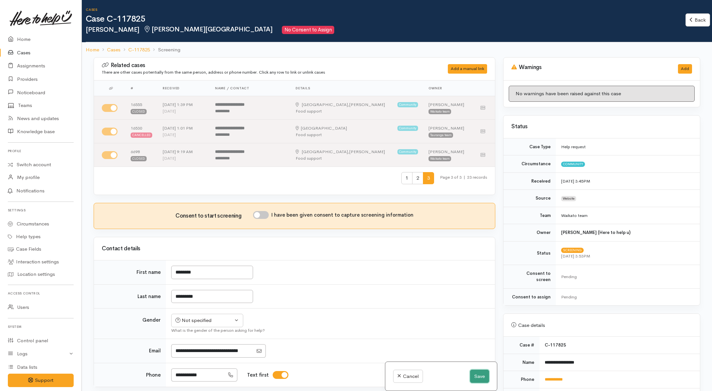
click at [473, 375] on button "Save" at bounding box center [479, 376] width 19 height 13
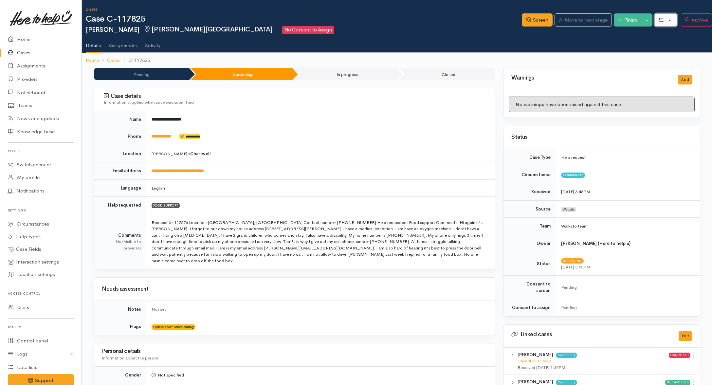
click at [673, 20] on button "button" at bounding box center [665, 19] width 23 height 13
click at [648, 18] on button "Toggle Dropdown" at bounding box center [646, 19] width 11 height 13
click at [652, 45] on link "Cancel" at bounding box center [668, 45] width 52 height 10
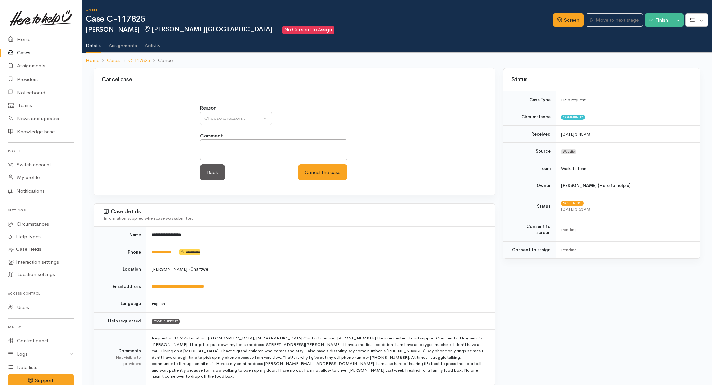
click at [195, 118] on div "Reason Inappropriate request Duplicate case Client withdrew case after contact …" at bounding box center [294, 145] width 393 height 83
click at [223, 120] on div "Choose a reason..." at bounding box center [233, 118] width 58 height 8
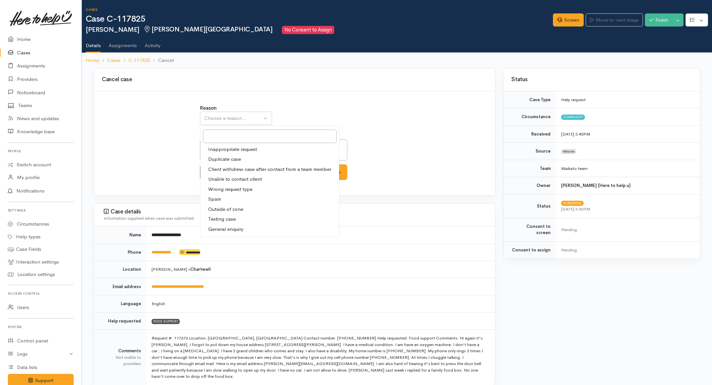
click at [208, 158] on span "Duplicate case" at bounding box center [224, 159] width 33 height 8
select select "2"
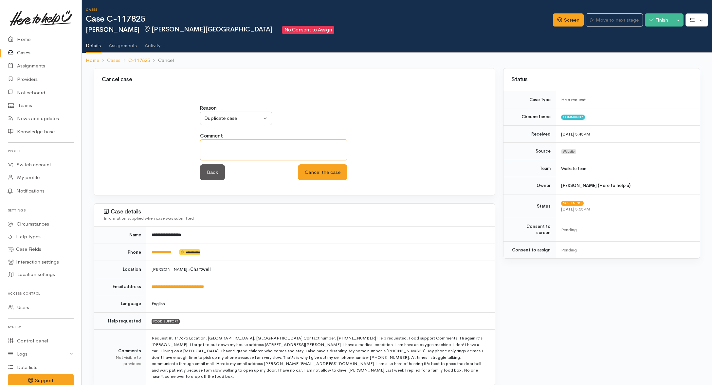
click at [293, 154] on textarea at bounding box center [273, 149] width 147 height 21
paste textarea "[URL][DOMAIN_NAME]"
type textarea "[URL][DOMAIN_NAME]"
click at [312, 172] on button "Cancel the case" at bounding box center [322, 172] width 49 height 16
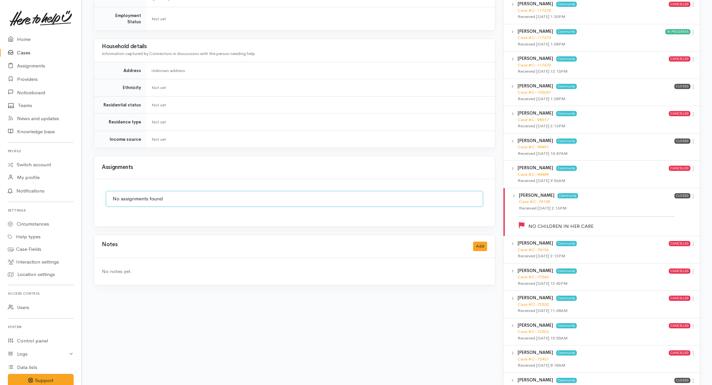
scroll to position [446, 0]
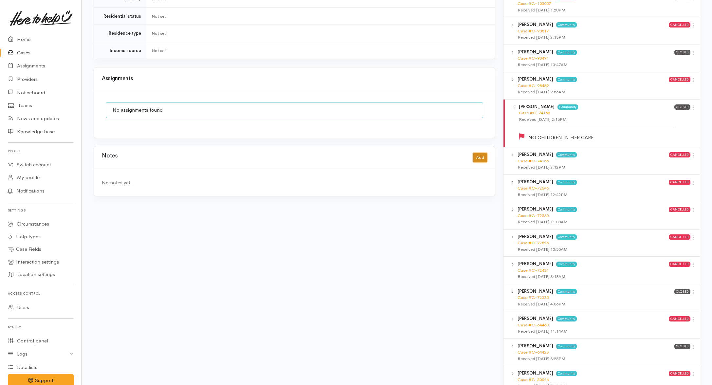
click at [481, 153] on button "Add" at bounding box center [480, 157] width 14 height 9
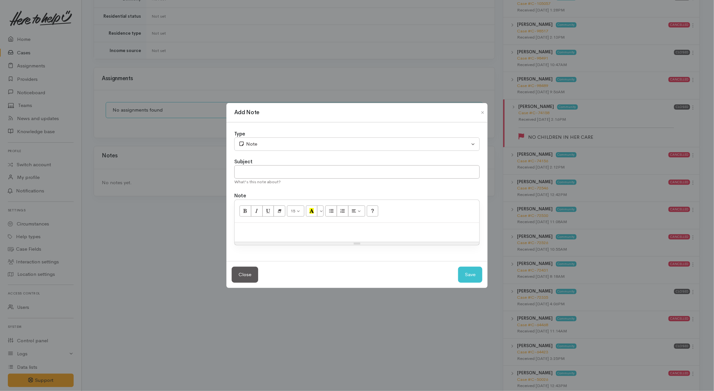
click at [336, 232] on p at bounding box center [357, 230] width 238 height 8
click at [406, 172] on input "text" at bounding box center [356, 171] width 245 height 13
click at [362, 172] on input "text" at bounding box center [356, 171] width 245 height 13
type input "CANCEL"
click at [468, 272] on button "Save" at bounding box center [470, 275] width 24 height 16
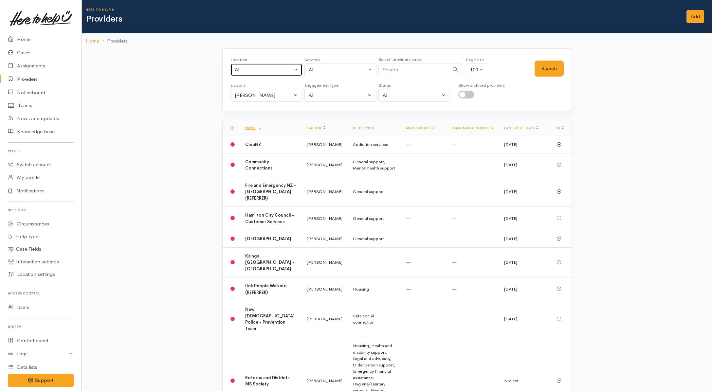
click at [254, 72] on div "All" at bounding box center [264, 70] width 58 height 8
type input "kaw"
click at [247, 171] on span "Kawhia" at bounding box center [249, 172] width 16 height 8
select select "35"
click at [258, 101] on button "Helena Kaufononga" at bounding box center [266, 95] width 72 height 13
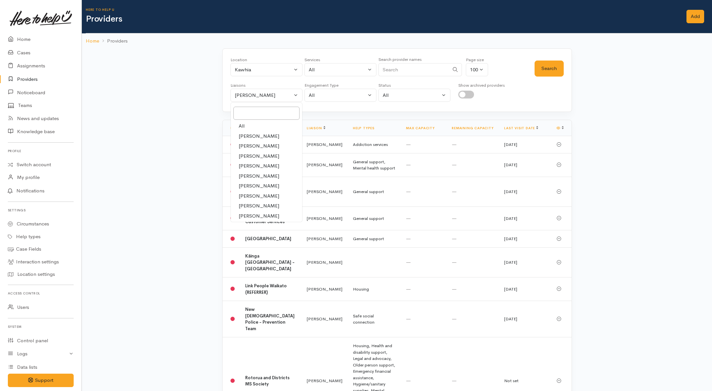
click at [241, 126] on span "All" at bounding box center [241, 126] width 6 height 8
select select "null"
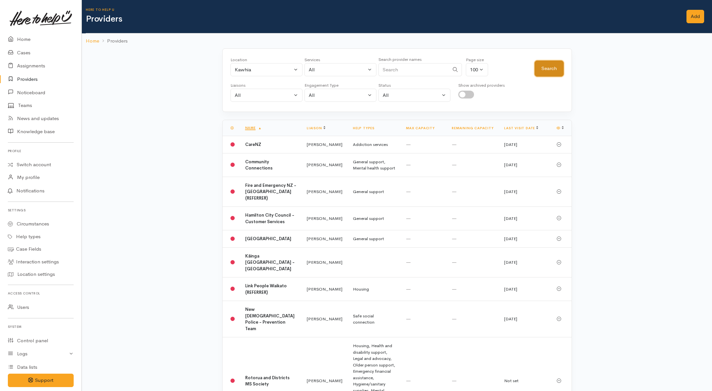
click at [540, 74] on button "Search" at bounding box center [548, 69] width 29 height 16
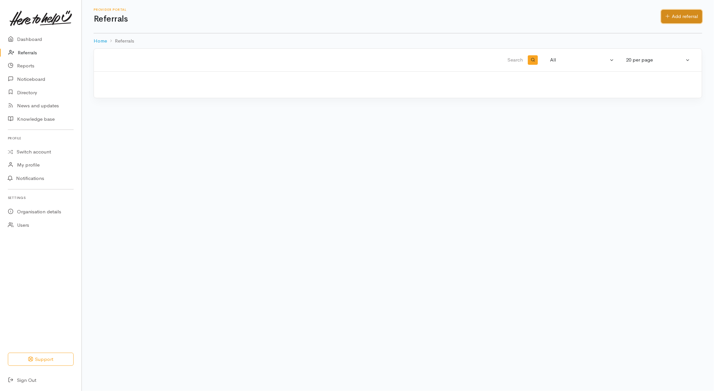
click at [678, 16] on link "Add referral" at bounding box center [681, 16] width 41 height 13
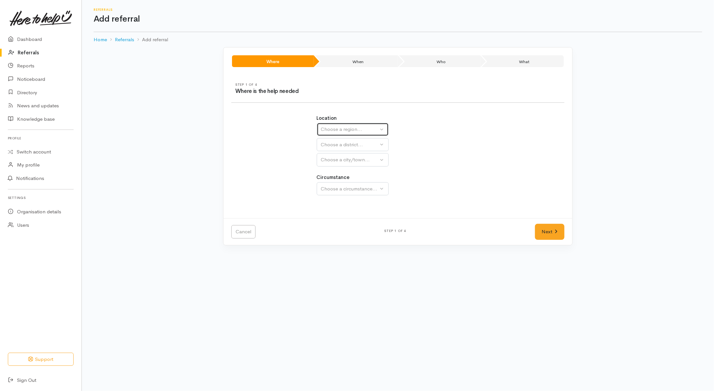
click at [330, 125] on button "Choose a region..." at bounding box center [353, 129] width 72 height 13
click at [336, 169] on span "[GEOGRAPHIC_DATA]" at bounding box center [351, 171] width 52 height 8
select select "3"
select select
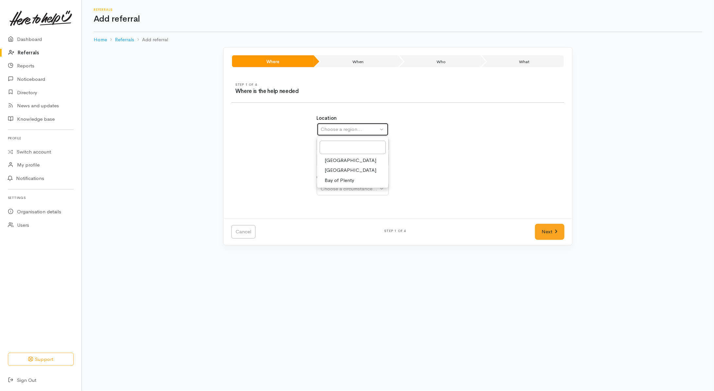
select select
click at [343, 145] on div "Choose a district..." at bounding box center [367, 145] width 92 height 8
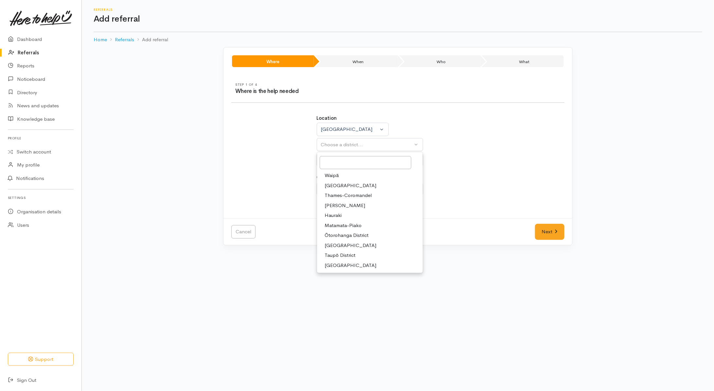
click at [328, 254] on span "Taupō District" at bounding box center [340, 256] width 31 height 8
select select "14"
select select
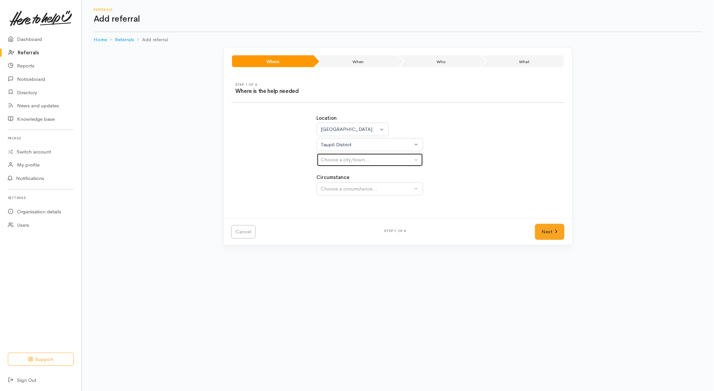
click at [361, 162] on div "Choose a city/town..." at bounding box center [367, 160] width 92 height 8
click at [331, 202] on span "Taupō" at bounding box center [332, 201] width 14 height 8
select select "183"
click at [347, 197] on div "Location Auckland Waikato Bay of Plenty Waikato Auckland Waikato Bay of Plenty …" at bounding box center [398, 159] width 170 height 104
click at [348, 194] on button "Choose a circumstance..." at bounding box center [370, 188] width 106 height 13
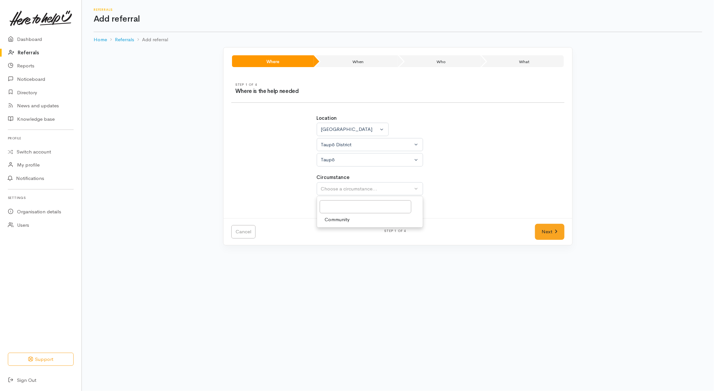
drag, startPoint x: 335, startPoint y: 220, endPoint x: 383, endPoint y: 220, distance: 48.7
click at [336, 220] on span "Community" at bounding box center [337, 220] width 25 height 8
select select "2"
click at [540, 231] on link "Next" at bounding box center [549, 232] width 29 height 16
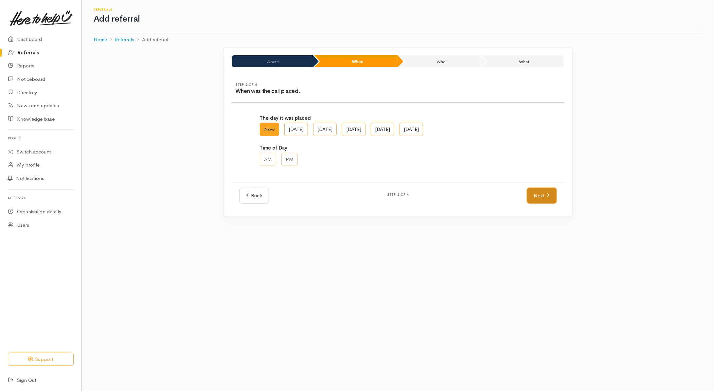
click at [541, 197] on link "Next" at bounding box center [541, 196] width 29 height 16
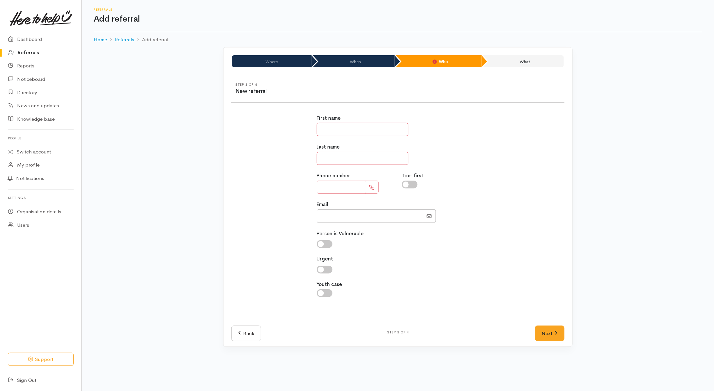
click at [329, 129] on input "text" at bounding box center [363, 129] width 92 height 13
click at [339, 129] on input "***" at bounding box center [363, 129] width 92 height 13
type input "**"
type input "****"
type input "**********"
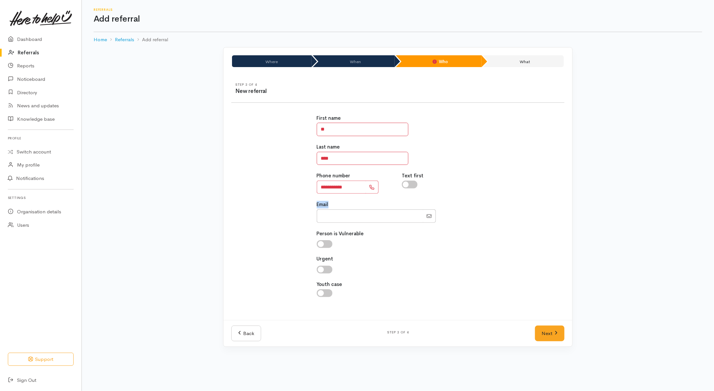
click at [456, 197] on div "**********" at bounding box center [398, 209] width 170 height 205
drag, startPoint x: 456, startPoint y: 197, endPoint x: 419, endPoint y: 183, distance: 39.6
click at [419, 183] on div at bounding box center [441, 185] width 78 height 8
click at [416, 183] on input "checkbox" at bounding box center [410, 185] width 16 height 8
checkbox input "true"
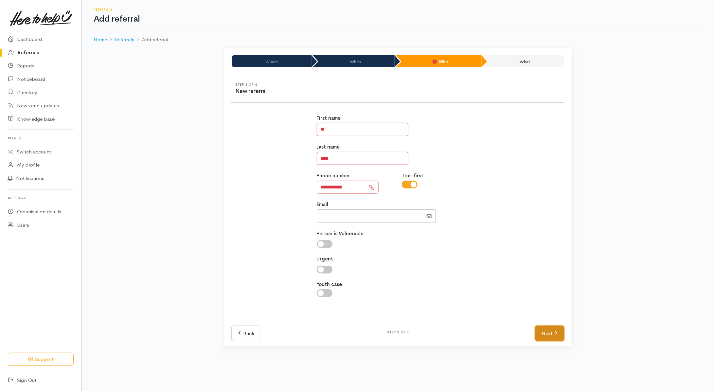
click at [546, 336] on link "Next" at bounding box center [549, 333] width 29 height 16
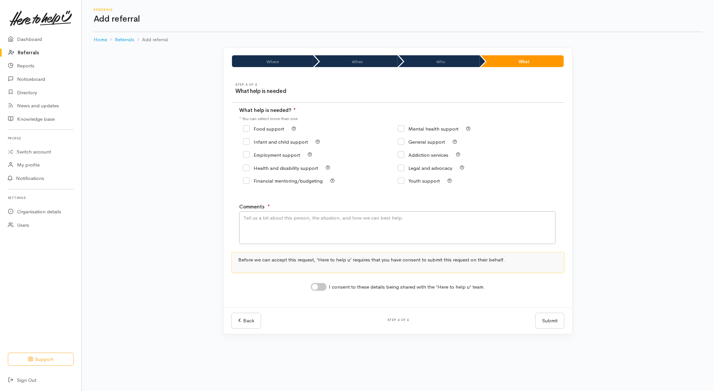
click at [265, 130] on input "Food support" at bounding box center [263, 128] width 41 height 5
checkbox input "true"
click at [308, 231] on textarea "Comments" at bounding box center [397, 227] width 316 height 33
type textarea "Need kai ---PLEASE edit correct name---"
click at [318, 287] on input "I consent to these details being shared with the 'Here to help u' team." at bounding box center [319, 287] width 16 height 8
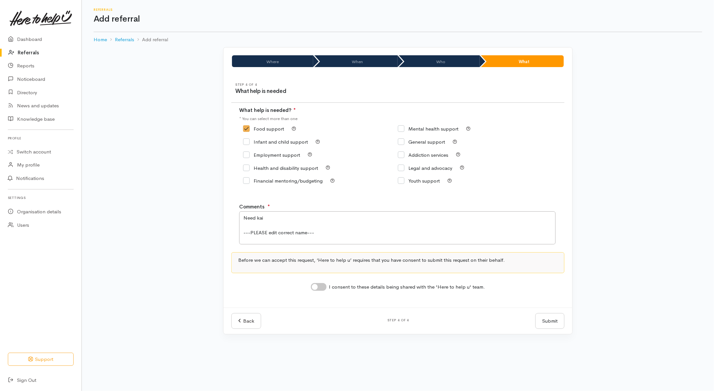
checkbox input "true"
click at [555, 319] on button "Submit" at bounding box center [549, 321] width 29 height 16
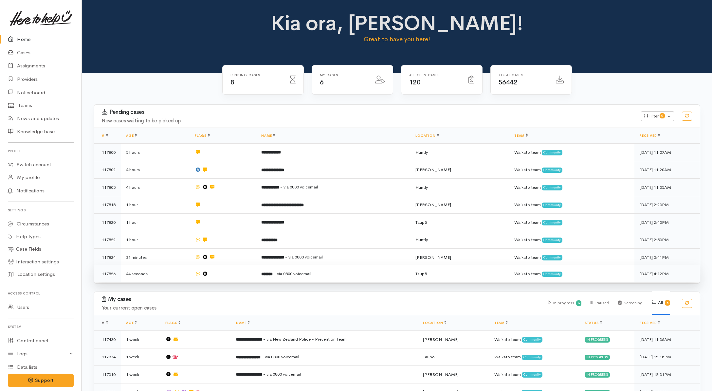
click at [219, 276] on td at bounding box center [222, 273] width 66 height 17
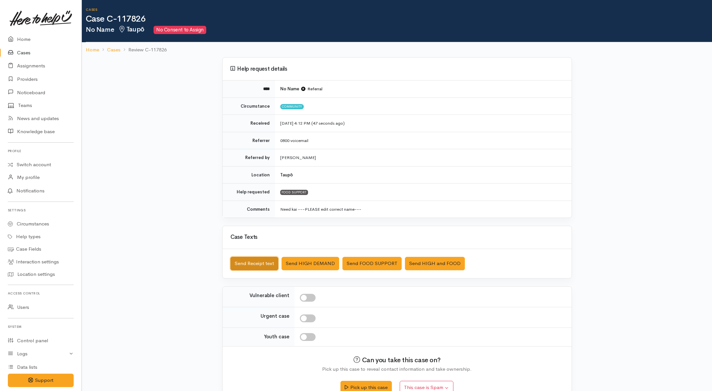
click at [255, 264] on button "Send Receipt text" at bounding box center [254, 263] width 48 height 13
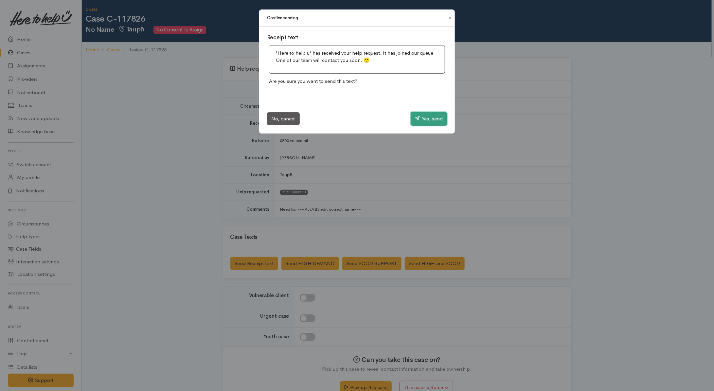
click at [430, 116] on button "Yes, send" at bounding box center [429, 119] width 36 height 14
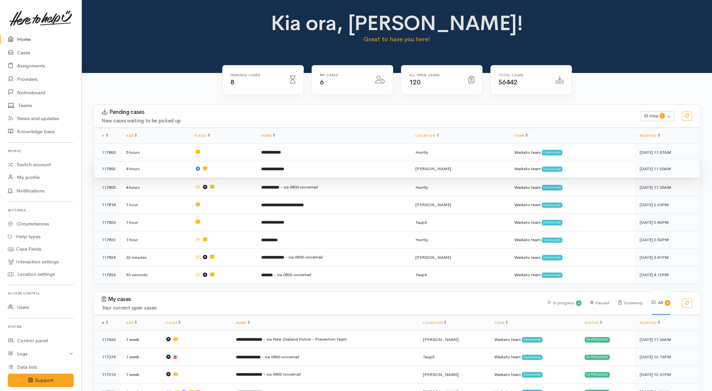
click at [317, 170] on td "**********" at bounding box center [333, 169] width 154 height 18
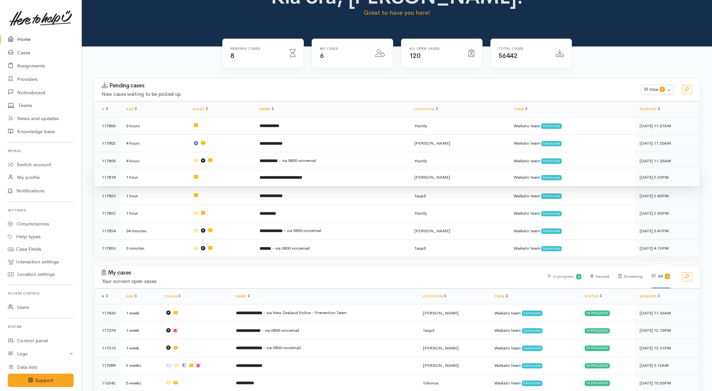
scroll to position [41, 0]
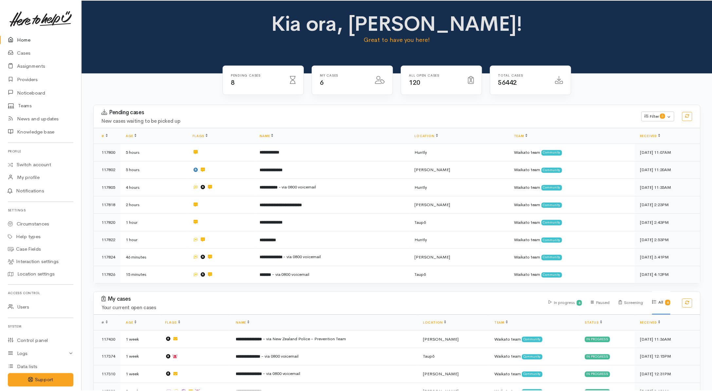
scroll to position [40, 0]
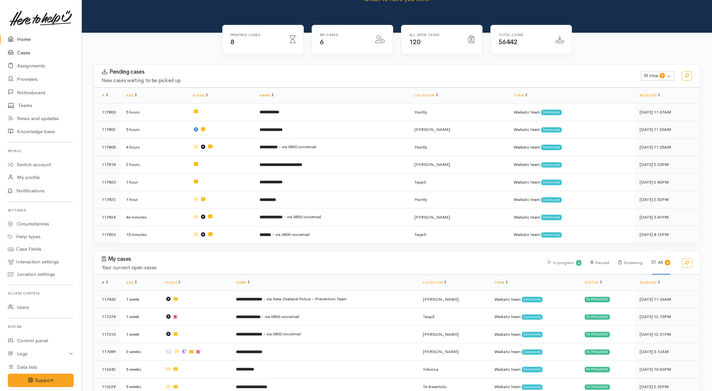
click at [33, 48] on link "Cases" at bounding box center [40, 52] width 81 height 13
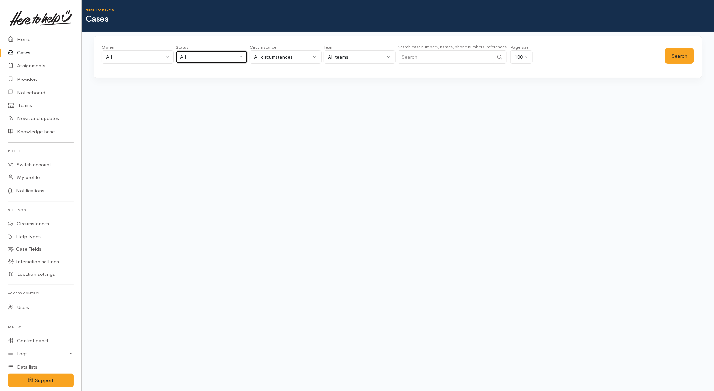
click at [199, 61] on div "All" at bounding box center [209, 57] width 58 height 8
drag, startPoint x: 201, startPoint y: 100, endPoint x: 217, endPoint y: 100, distance: 16.0
click at [203, 100] on span "All current cases" at bounding box center [205, 100] width 37 height 8
select select "Unresolved"
click at [683, 52] on button "Search" at bounding box center [679, 56] width 29 height 16
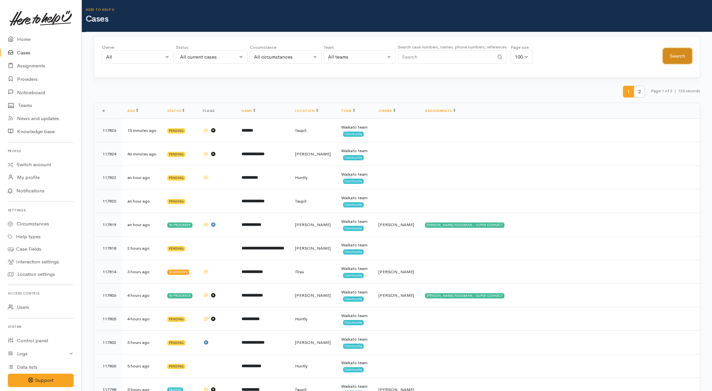
click at [683, 55] on button "Search" at bounding box center [676, 56] width 29 height 16
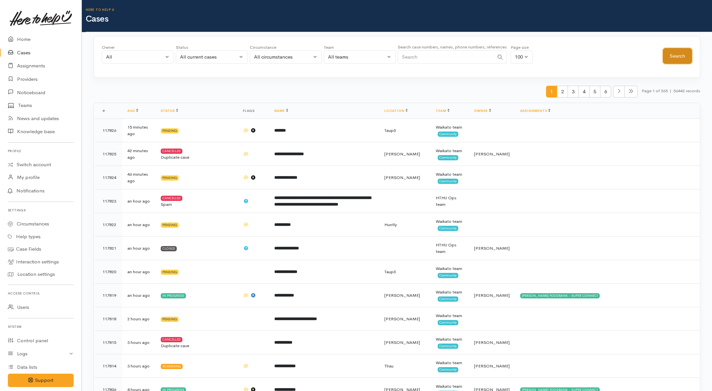
click at [682, 54] on button "Search" at bounding box center [676, 56] width 29 height 16
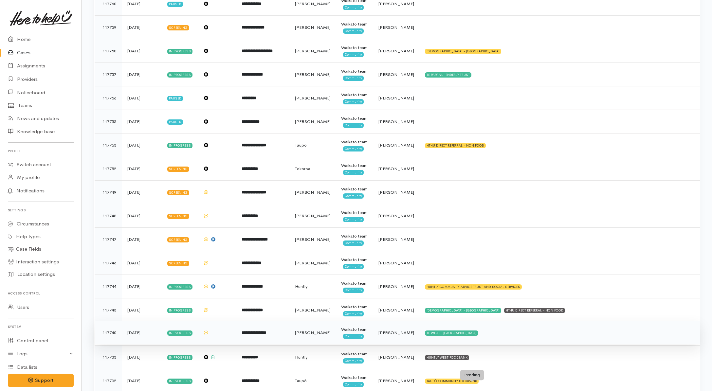
scroll to position [777, 0]
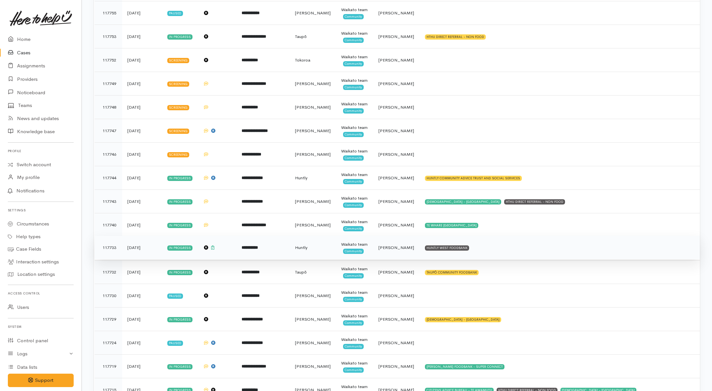
click at [528, 245] on td "HUNTLY WEST FOODBANK" at bounding box center [559, 248] width 280 height 24
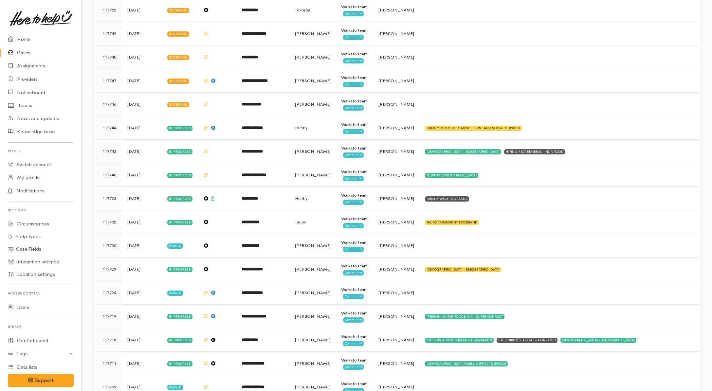
scroll to position [981, 0]
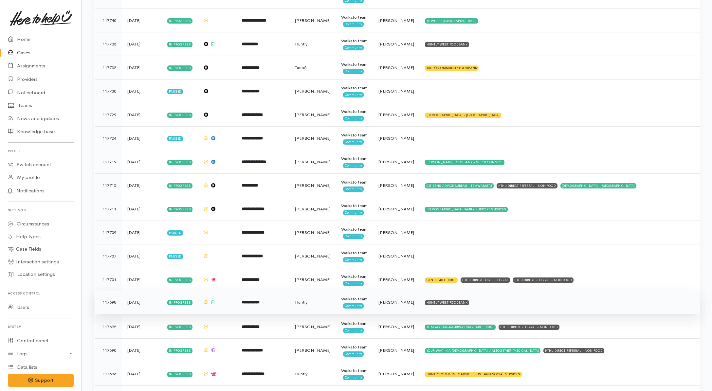
click at [514, 307] on td "HUNTLY WEST FOODBANK" at bounding box center [559, 302] width 280 height 24
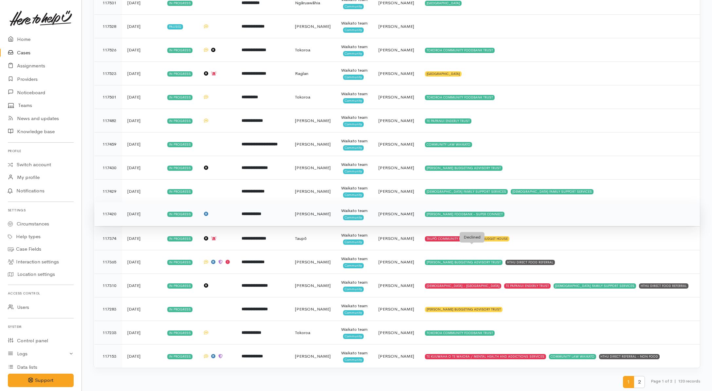
scroll to position [2118, 0]
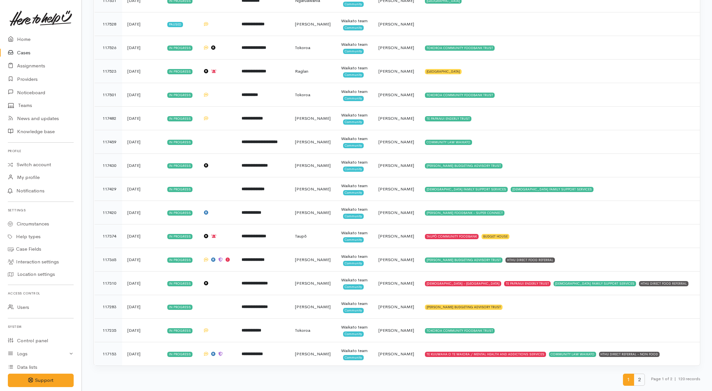
click at [638, 380] on span "2" at bounding box center [638, 380] width 11 height 12
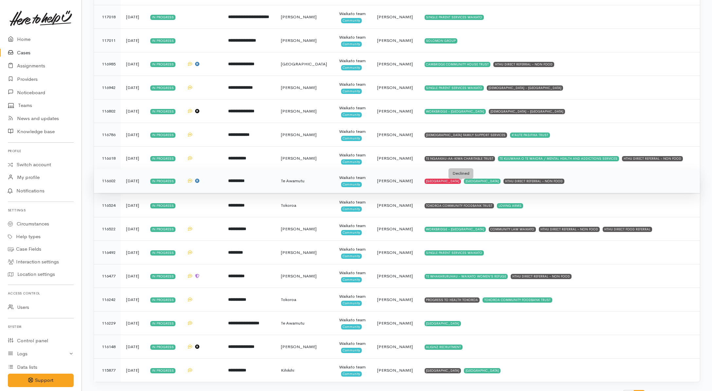
scroll to position [179, 0]
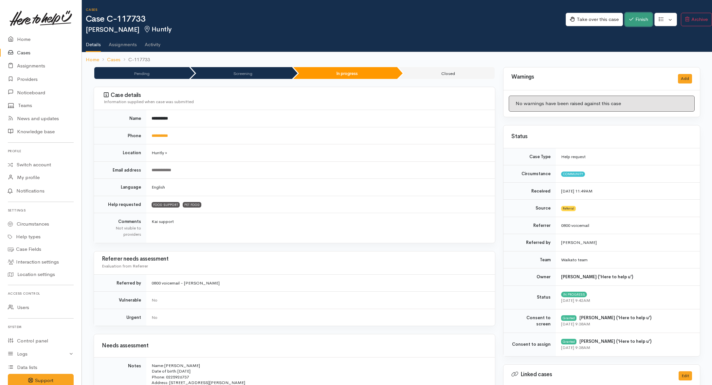
click at [645, 16] on button "Finish" at bounding box center [637, 19] width 27 height 13
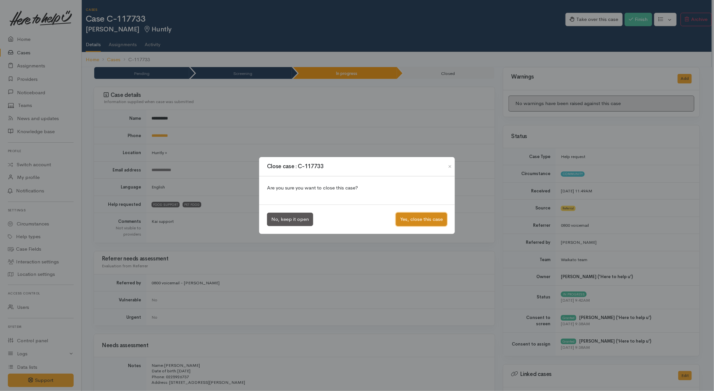
click at [408, 220] on button "Yes, close this case" at bounding box center [421, 219] width 51 height 13
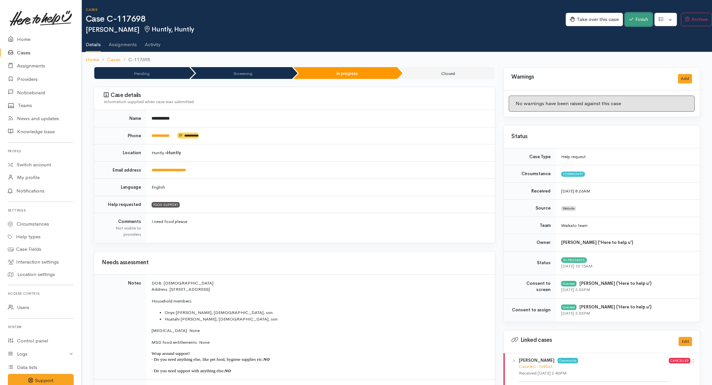
click at [630, 20] on icon "button" at bounding box center [631, 19] width 4 height 5
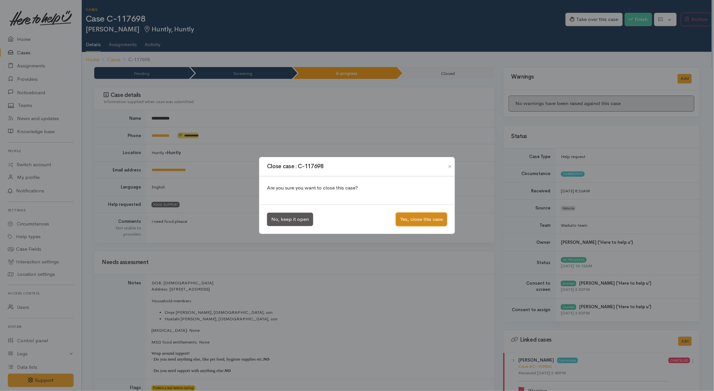
click at [426, 222] on button "Yes, close this case" at bounding box center [421, 219] width 51 height 13
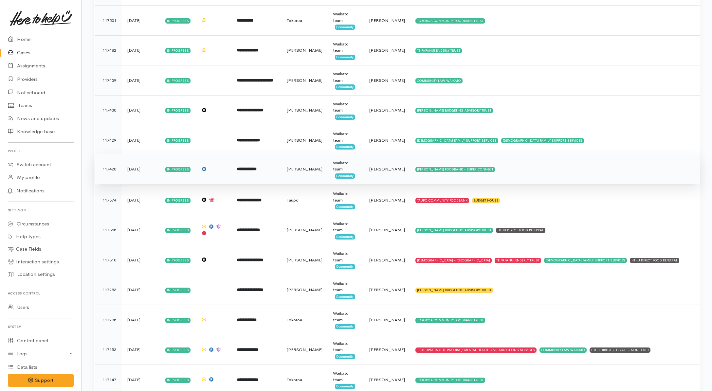
scroll to position [2756, 0]
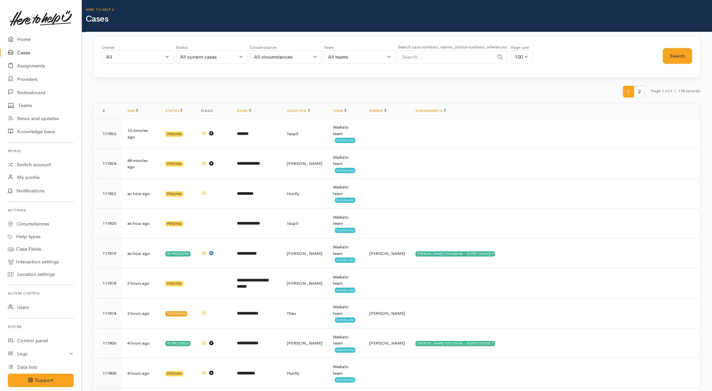
drag, startPoint x: 586, startPoint y: 51, endPoint x: 586, endPoint y: 45, distance: 6.2
click at [586, 51] on div "Owner All My cases [PERSON_NAME] ('Here to help u') [PERSON_NAME] ('Here to hel…" at bounding box center [382, 56] width 561 height 24
